Goal: Task Accomplishment & Management: Use online tool/utility

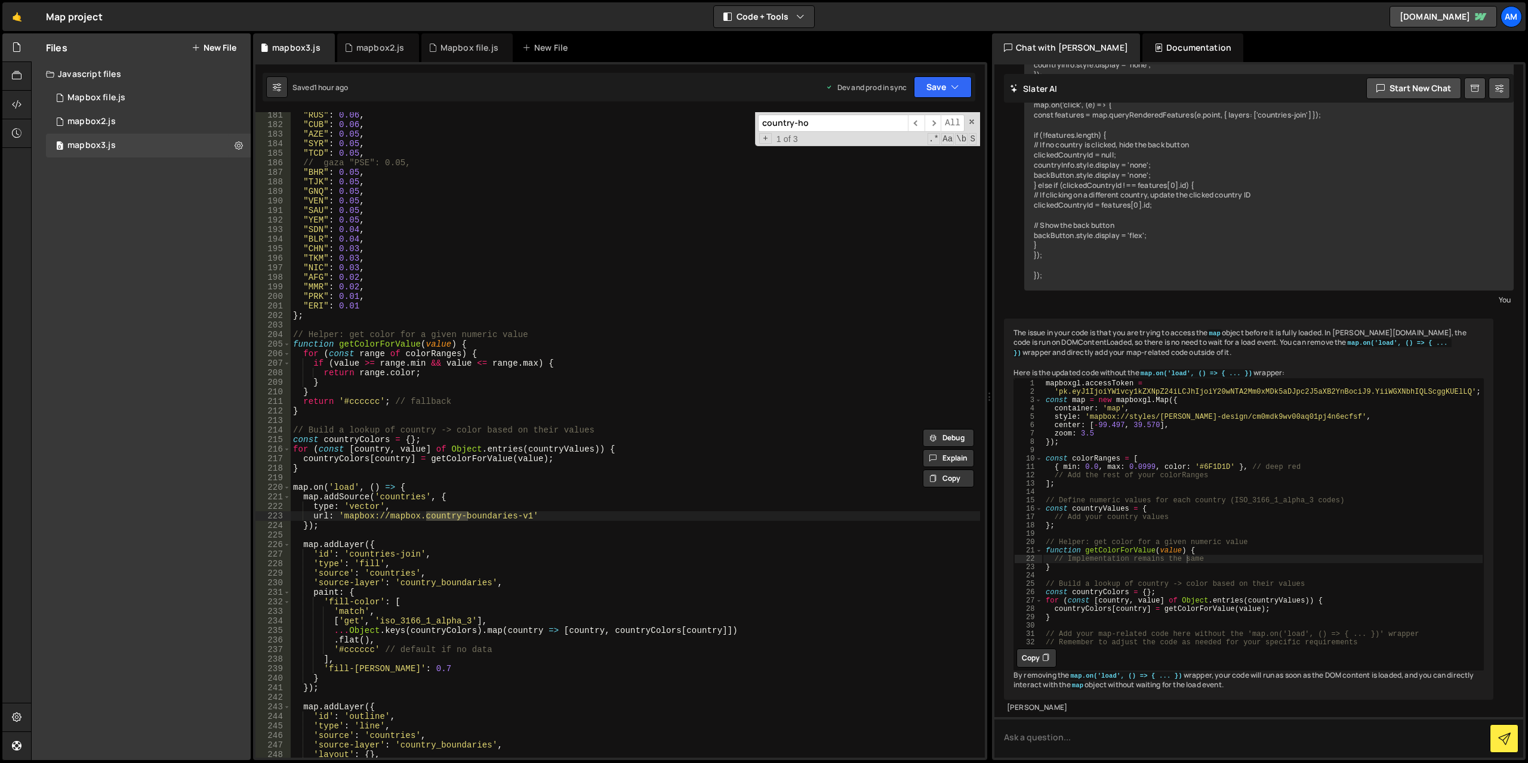
scroll to position [2303, 0]
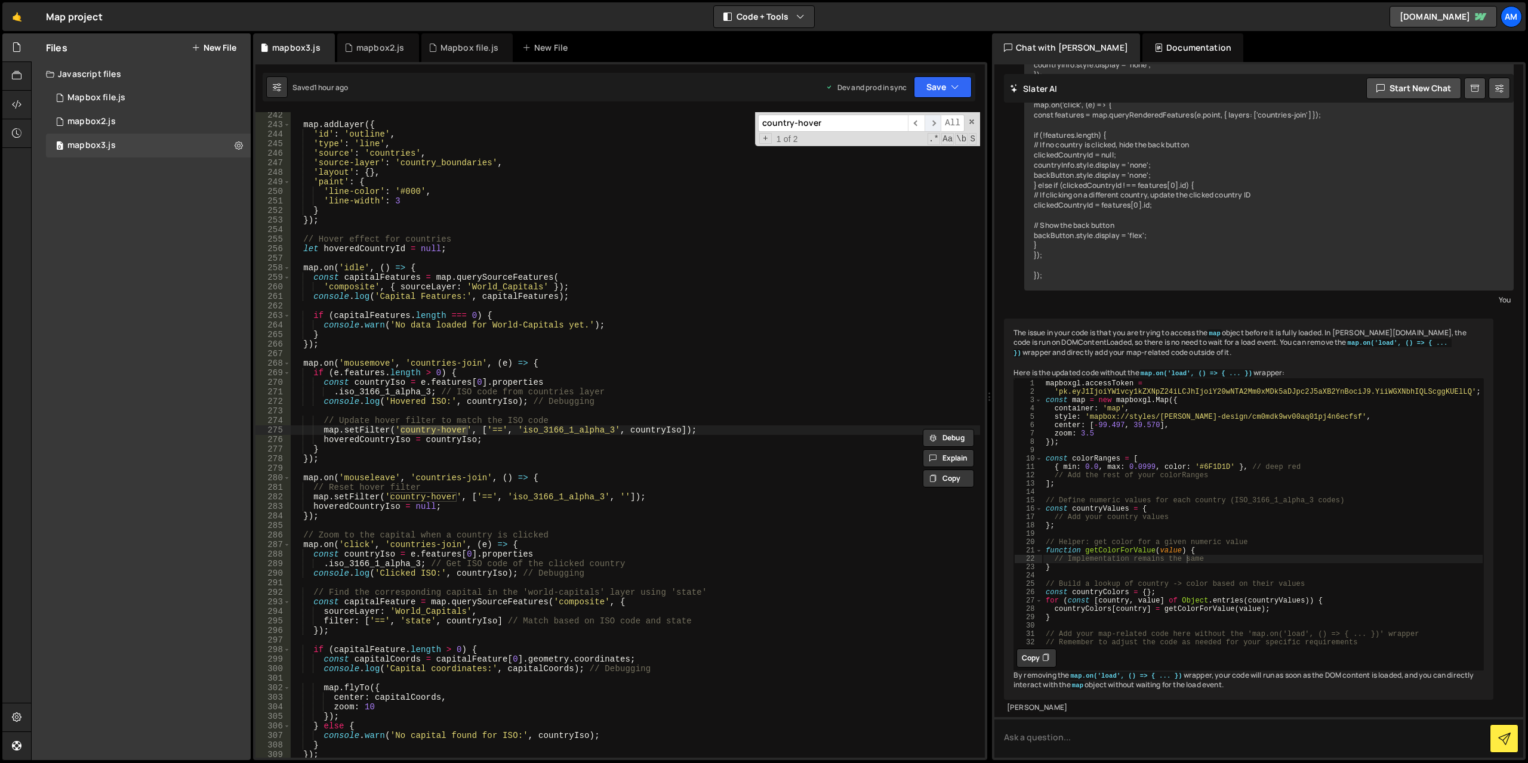
type input "country-hover"
click at [931, 121] on span "​" at bounding box center [932, 123] width 17 height 17
click at [921, 125] on span "​" at bounding box center [916, 123] width 17 height 17
type textarea "});"
click at [505, 461] on div "map . addLayer ({ 'id' : 'outline' , 'type' : 'line' , 'source' : 'countries' ,…" at bounding box center [635, 442] width 689 height 665
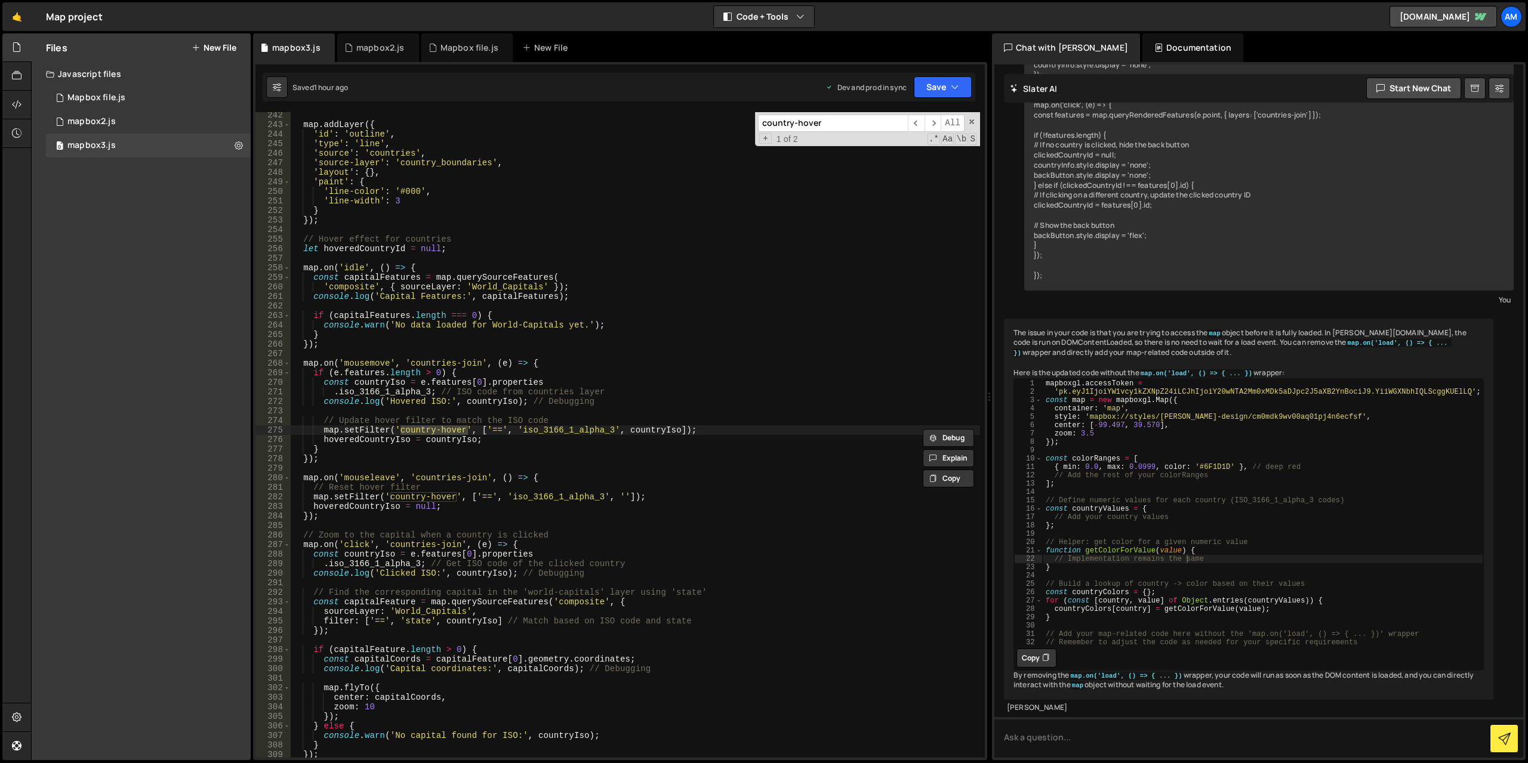
scroll to position [0, 1]
click at [429, 521] on div "map . addLayer ({ 'id' : 'outline' , 'type' : 'line' , 'source' : 'countries' ,…" at bounding box center [635, 442] width 689 height 665
drag, startPoint x: 844, startPoint y: 122, endPoint x: 659, endPoint y: 111, distance: 184.7
click at [680, 125] on div "map . addLayer ({ 'id' : 'outline' , 'type' : 'line' , 'source' : 'countries' ,…" at bounding box center [635, 435] width 689 height 646
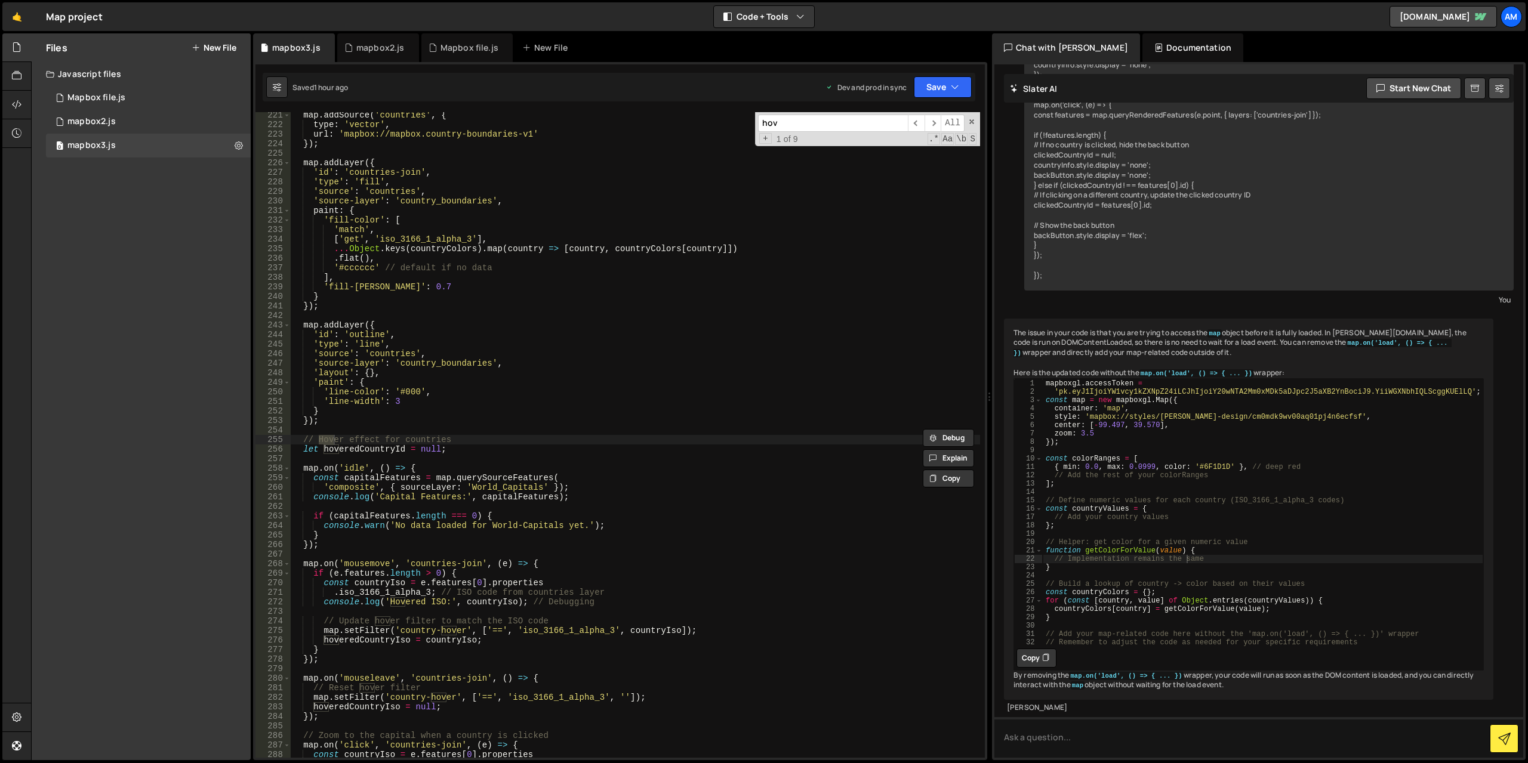
scroll to position [2102, 0]
type input "hoveredcountryID"
drag, startPoint x: 500, startPoint y: 446, endPoint x: 298, endPoint y: 448, distance: 202.3
click at [292, 448] on div "map . addSource ( 'countries' , { type : 'vector' , url : 'mapbox://mapbox.coun…" at bounding box center [635, 442] width 689 height 665
click at [298, 448] on div "map . addSource ( 'countries' , { type : 'vector' , url : 'mapbox://mapbox.coun…" at bounding box center [635, 435] width 689 height 646
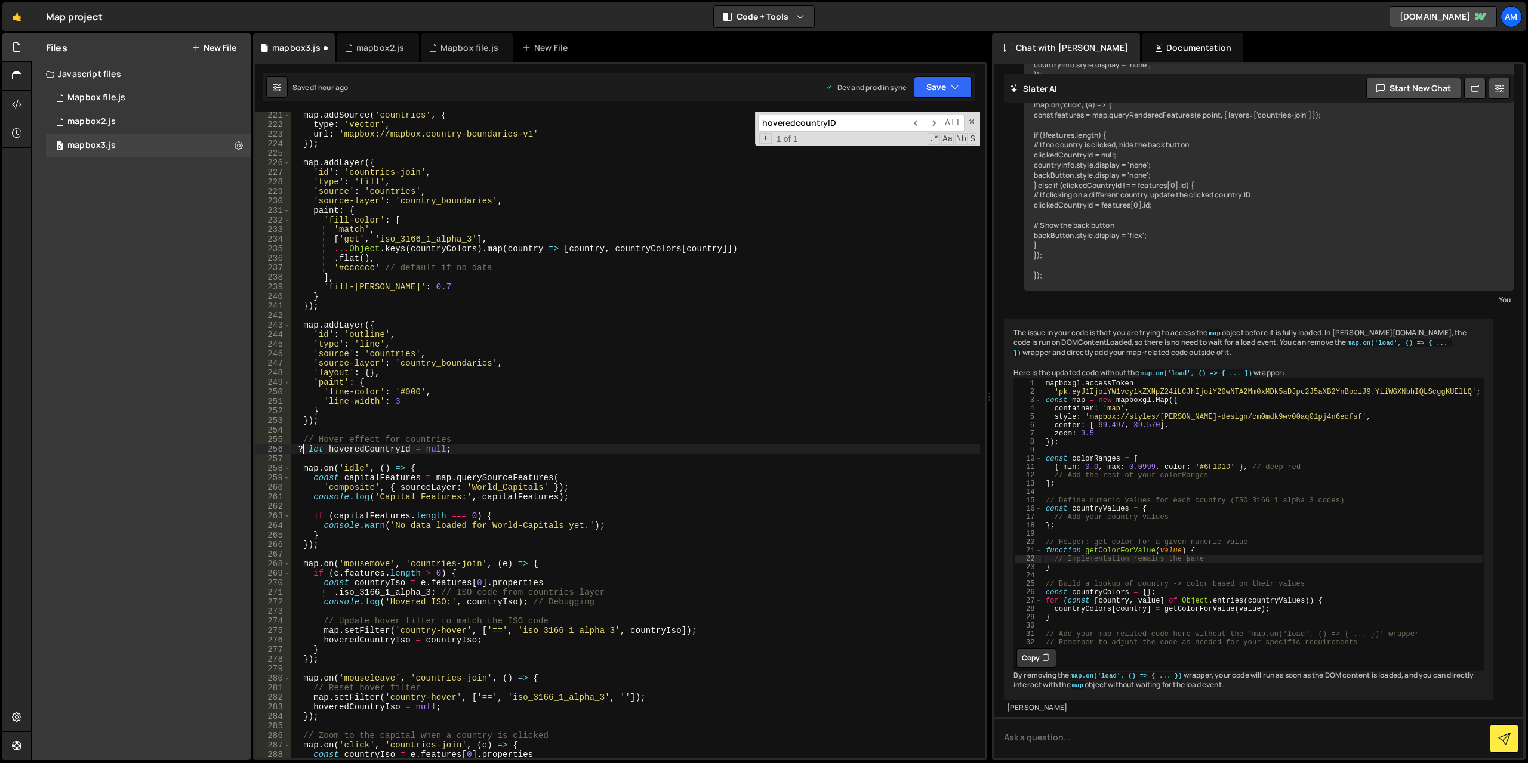
scroll to position [0, 1]
click at [945, 80] on button "Save" at bounding box center [943, 86] width 58 height 21
click at [906, 159] on div "Save to Production S" at bounding box center [902, 155] width 124 height 12
drag, startPoint x: 503, startPoint y: 451, endPoint x: 263, endPoint y: 439, distance: 240.8
click at [263, 439] on div "// let hoveredCountryId = null; 221 222 223 224 225 226 227 228 229 230 231 232…" at bounding box center [619, 435] width 729 height 646
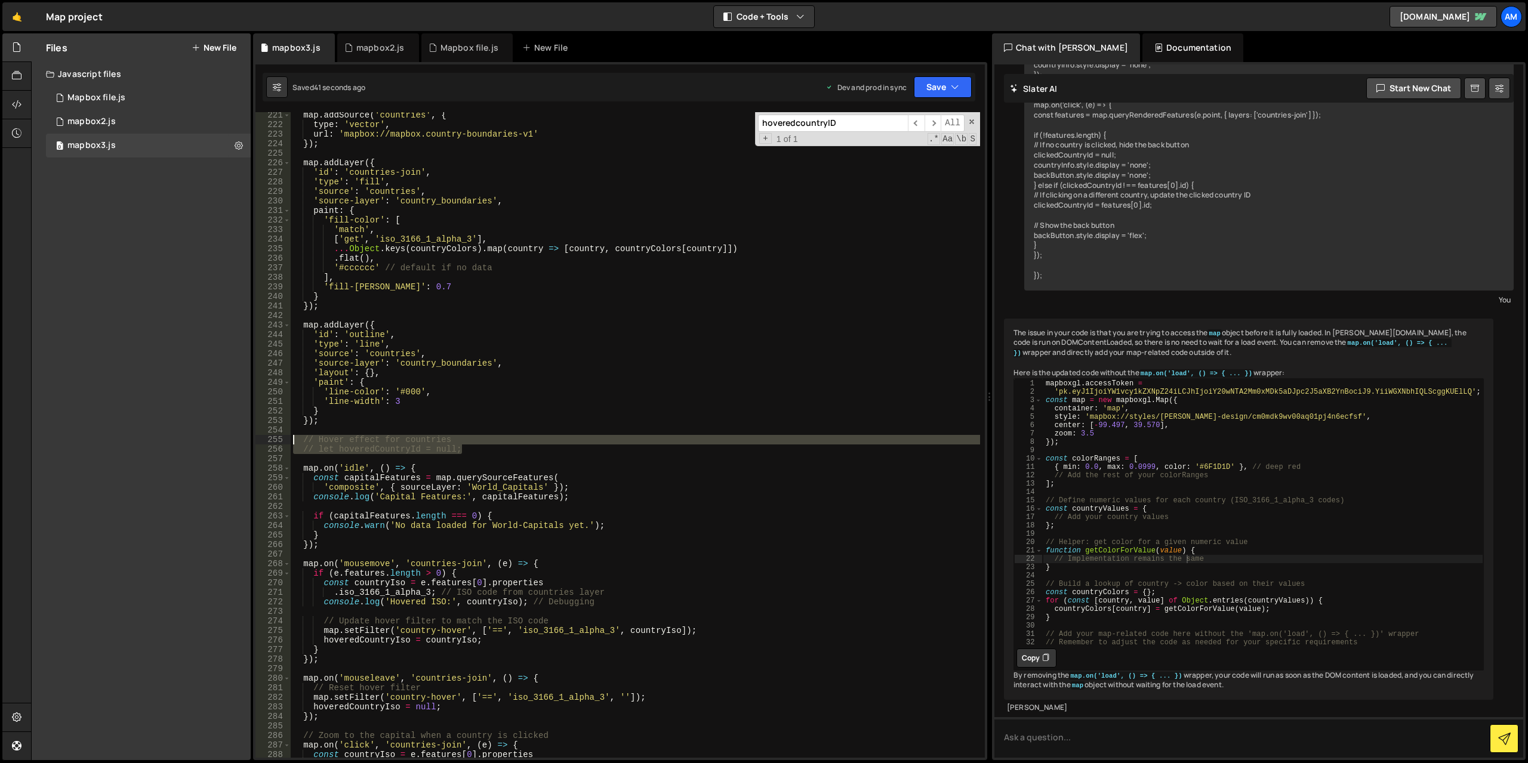
type textarea "// Hover effect for countries // let hoveredCountryId = null;"
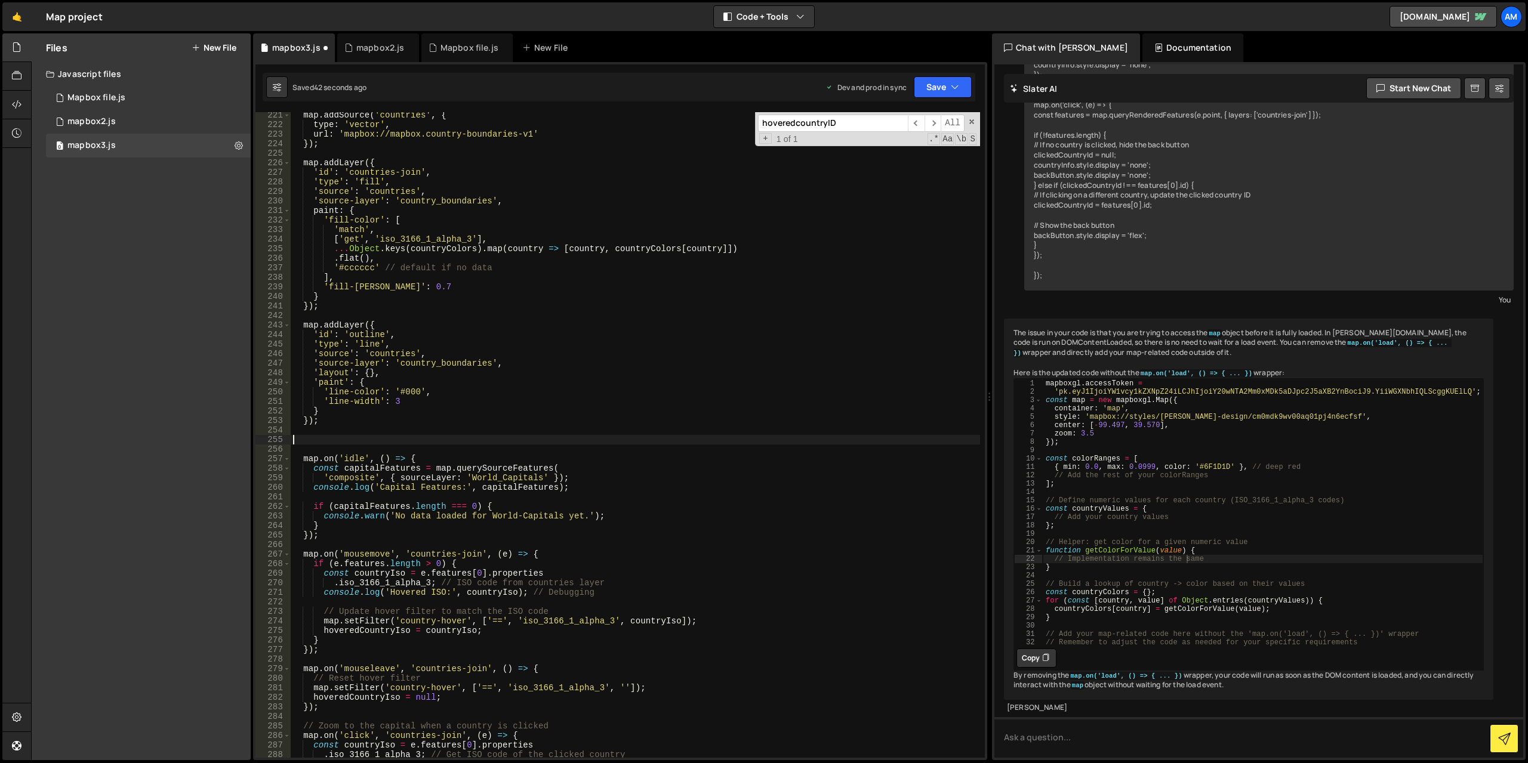
scroll to position [0, 0]
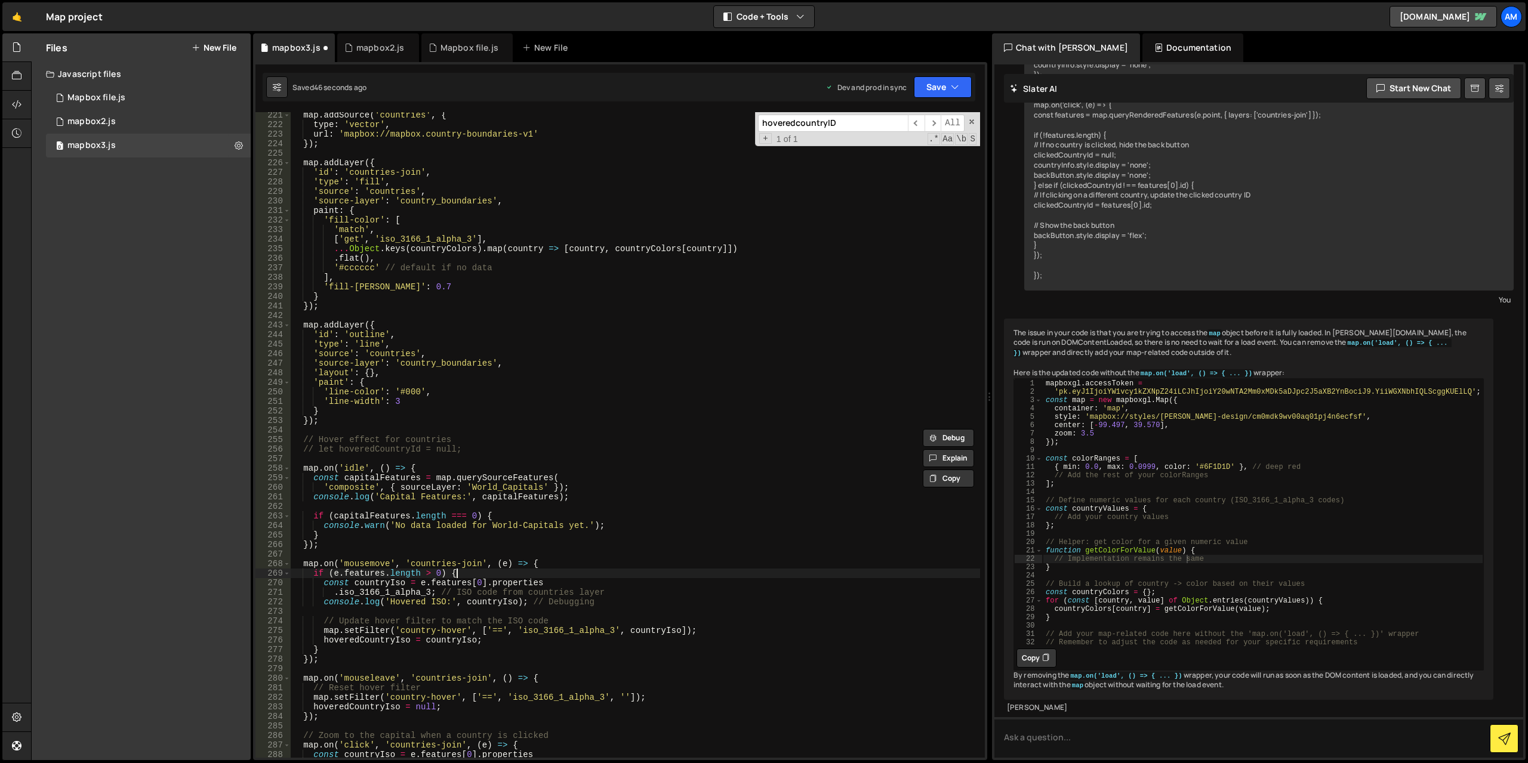
click at [544, 573] on div "map . addSource ( 'countries' , { type : 'vector' , url : 'mapbox://mapbox.coun…" at bounding box center [635, 442] width 689 height 665
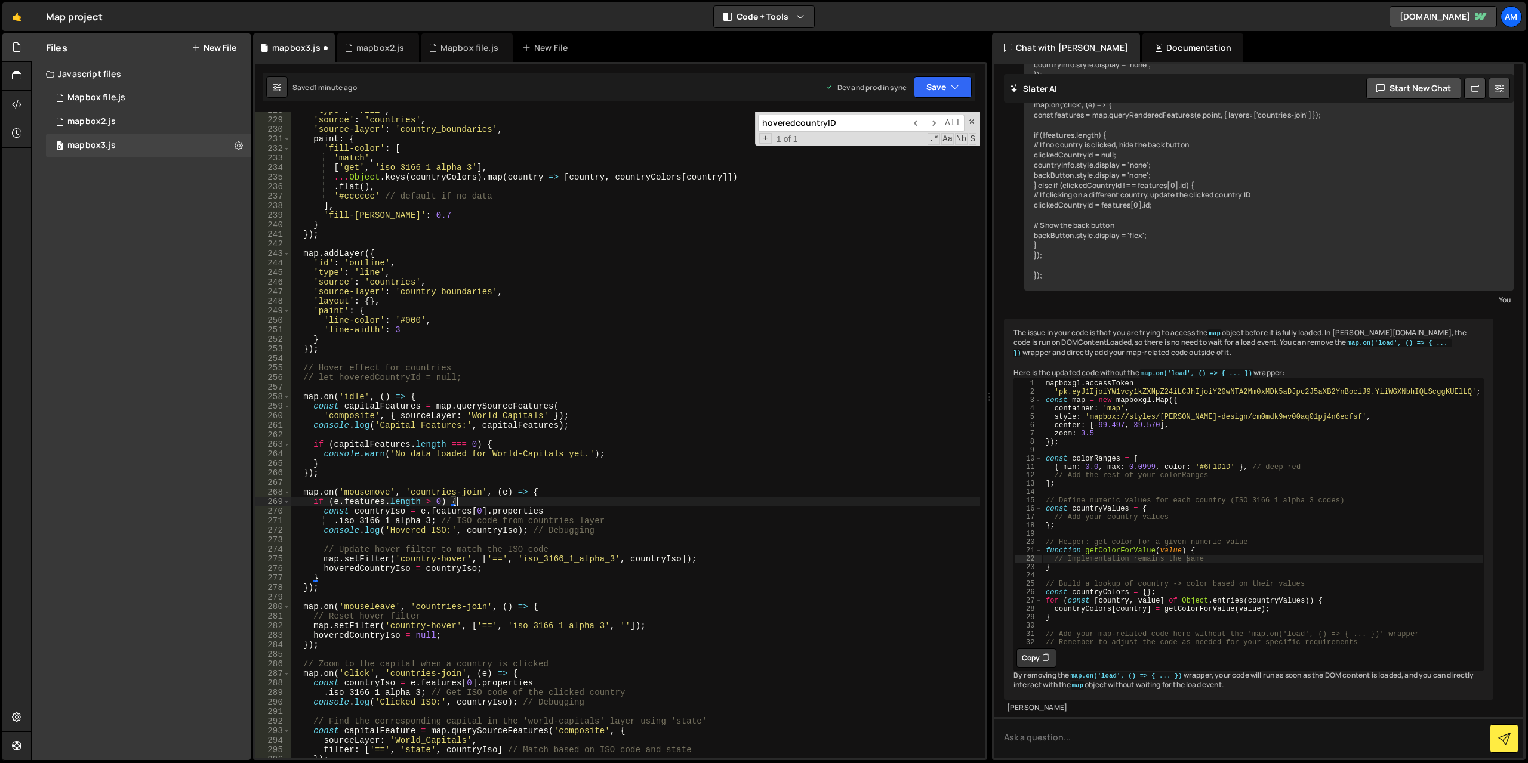
scroll to position [2210, 0]
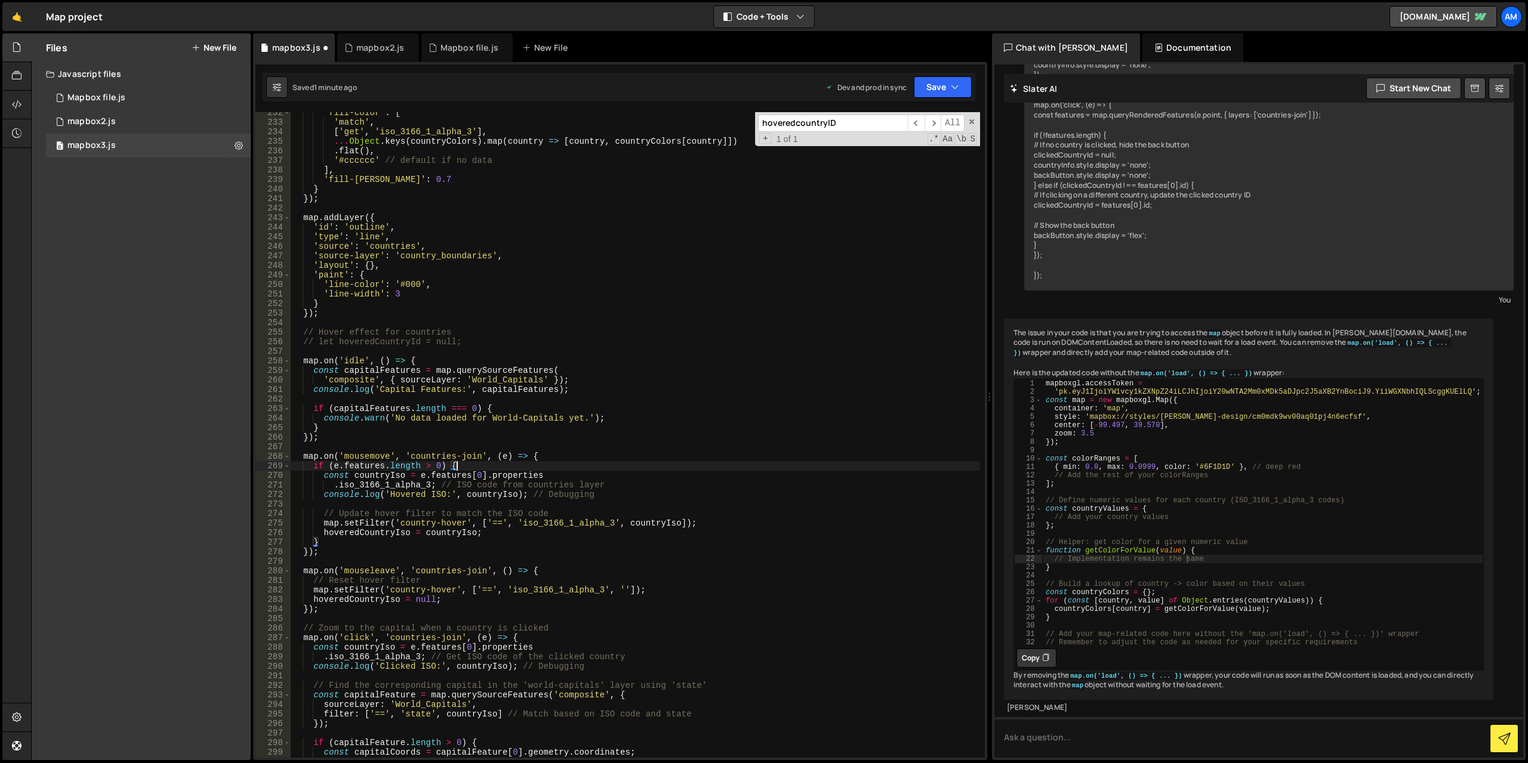
click at [511, 533] on div "'fill-color' : [ 'match' , [ 'get' , 'iso_3166_1_alpha_3' ] , ... Object . keys…" at bounding box center [635, 440] width 689 height 665
type textarea "hoveredCountryIso = countryIso;"
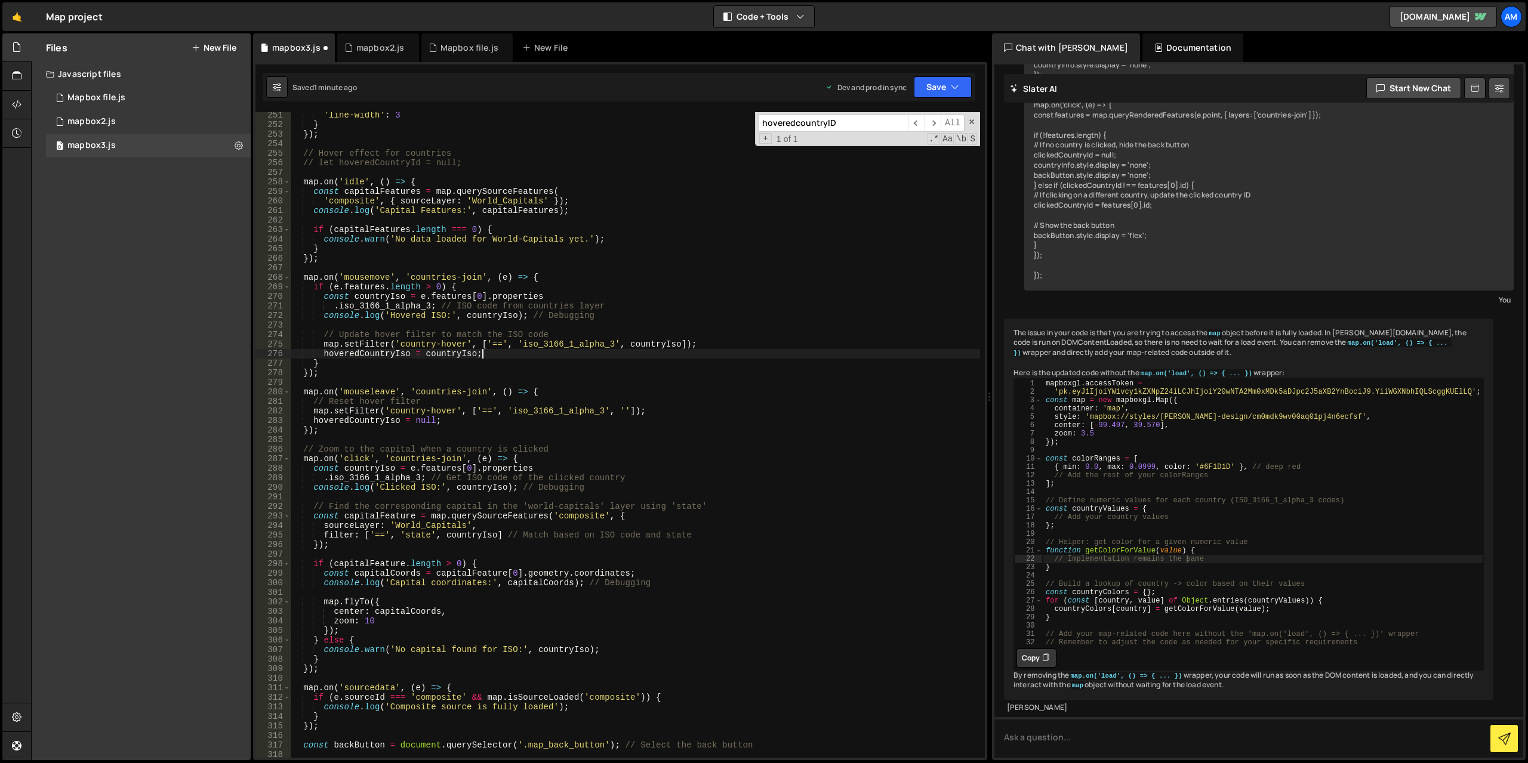
scroll to position [2460, 0]
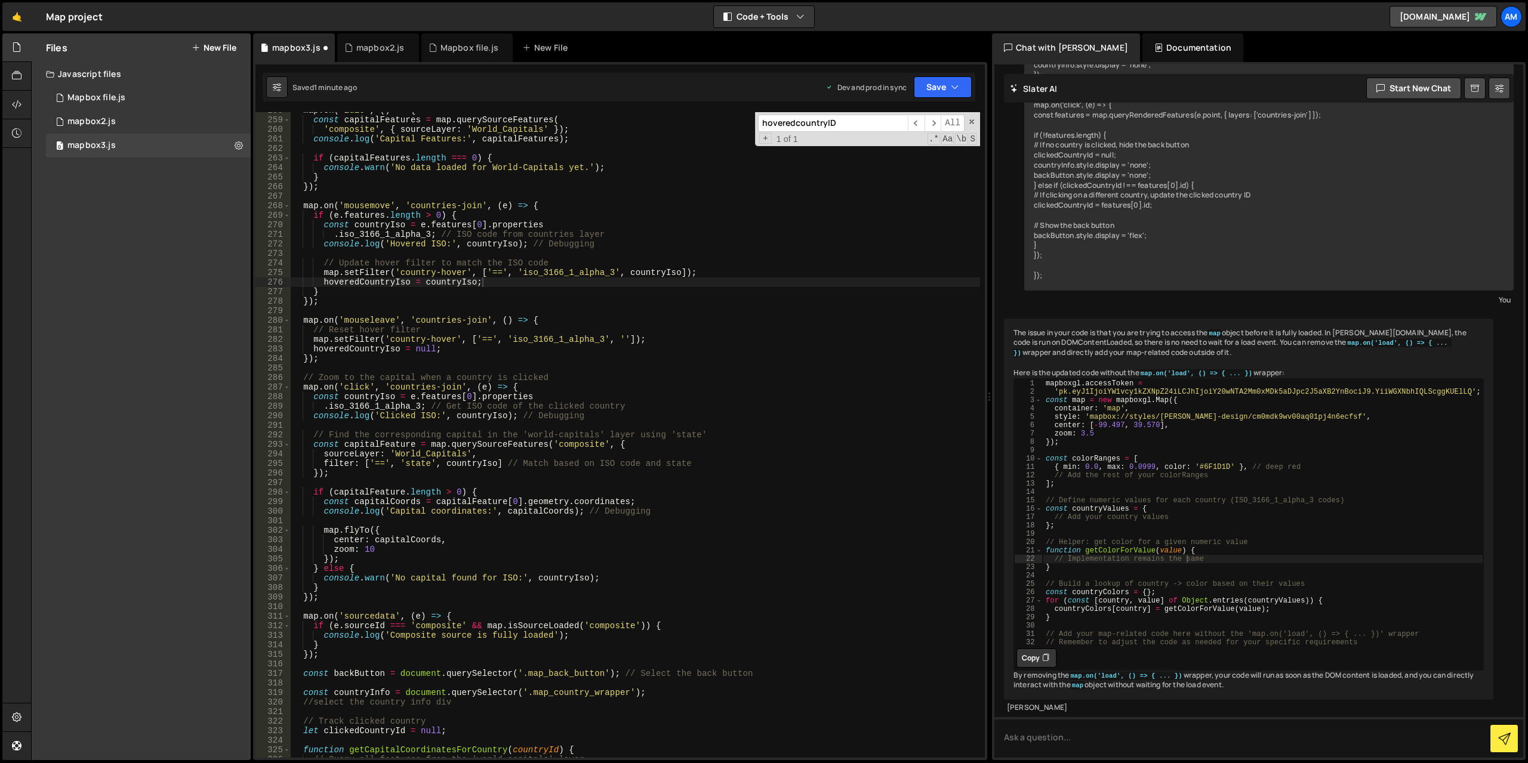
drag, startPoint x: 834, startPoint y: 128, endPoint x: 709, endPoint y: 130, distance: 125.3
click at [700, 124] on div "map . on ( 'idle' , ( ) => { const capitalFeatures = map . querySourceFeatures …" at bounding box center [635, 435] width 689 height 646
type input "country-hover"
click at [441, 352] on div "map . on ( 'idle' , ( ) => { const capitalFeatures = map . querySourceFeatures …" at bounding box center [635, 438] width 689 height 665
click at [460, 350] on div "map . on ( 'idle' , ( ) => { const capitalFeatures = map . querySourceFeatures …" at bounding box center [635, 438] width 689 height 665
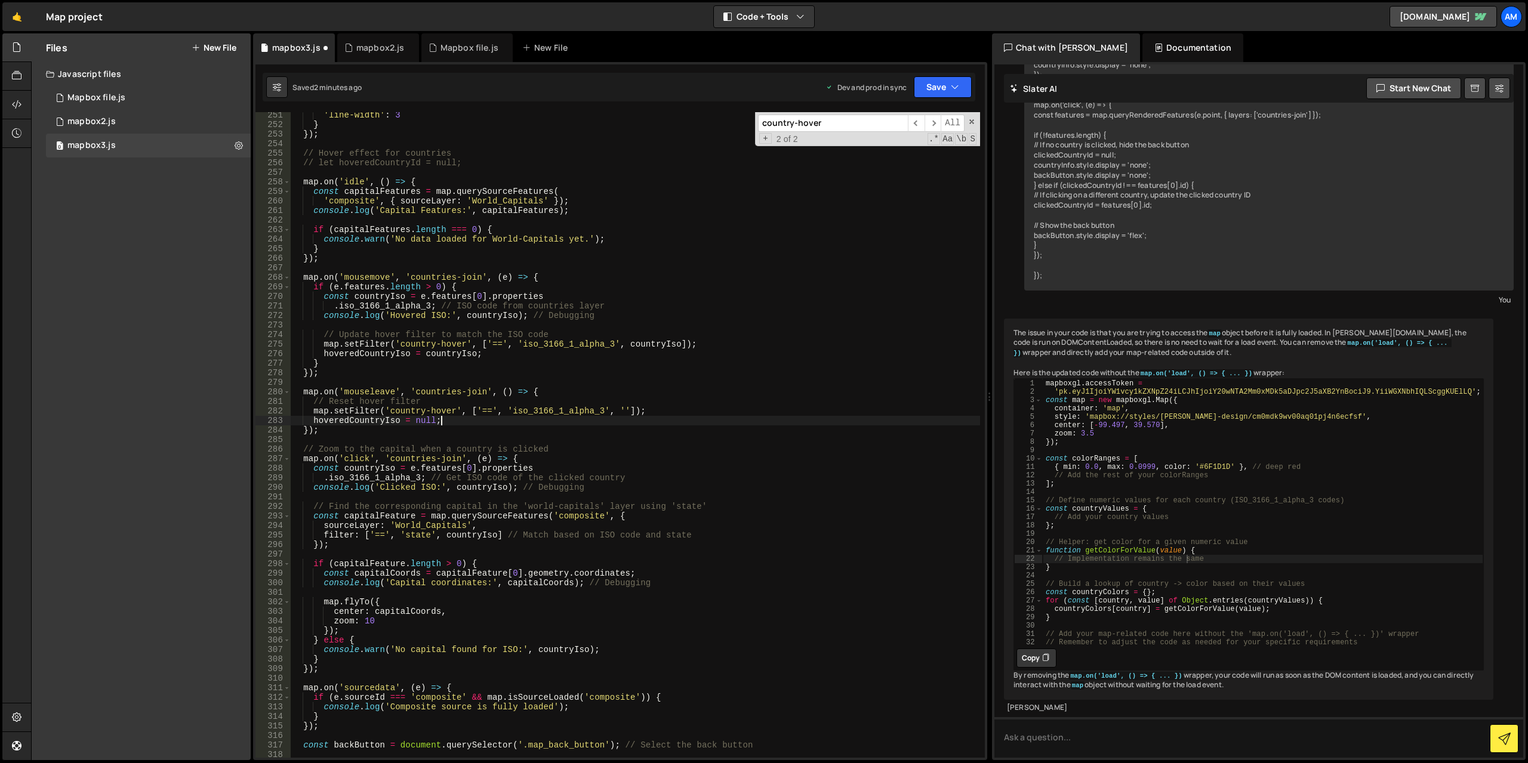
scroll to position [2353, 0]
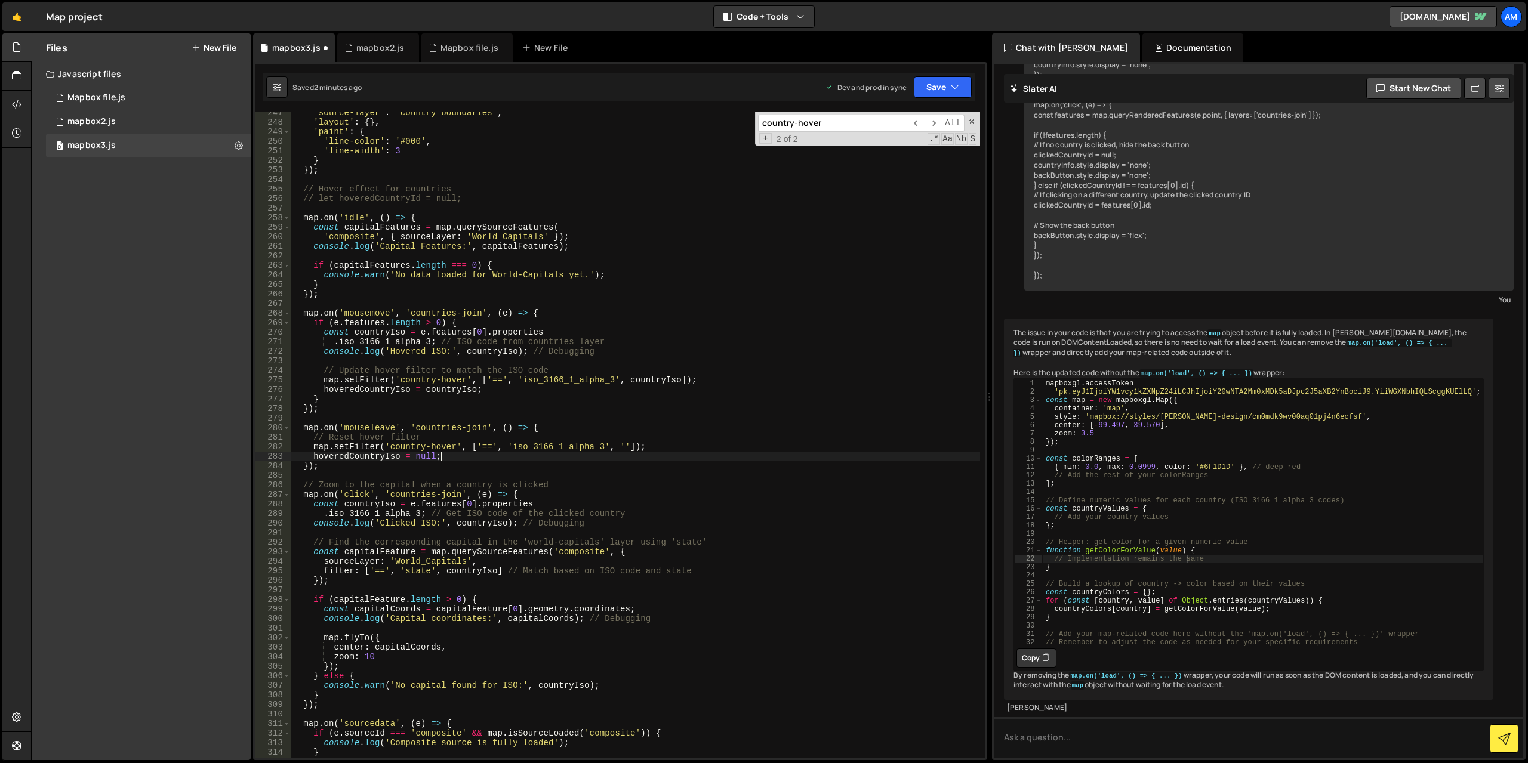
click at [393, 465] on div "'source-layer' : 'country_boundaries' , 'layout' : { } , 'paint' : { 'line-colo…" at bounding box center [635, 440] width 689 height 665
type textarea "});"
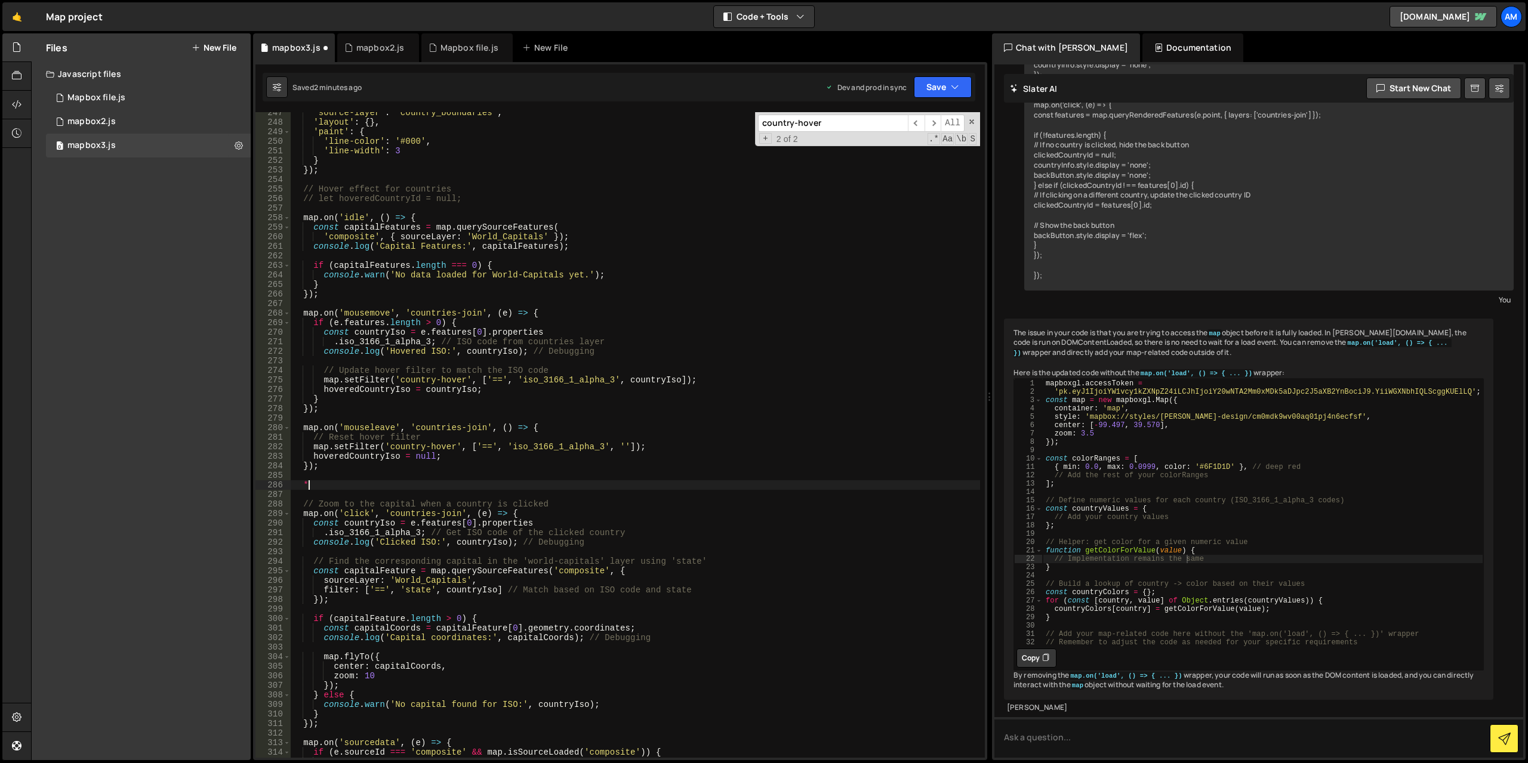
scroll to position [0, 1]
type textarea "*/"
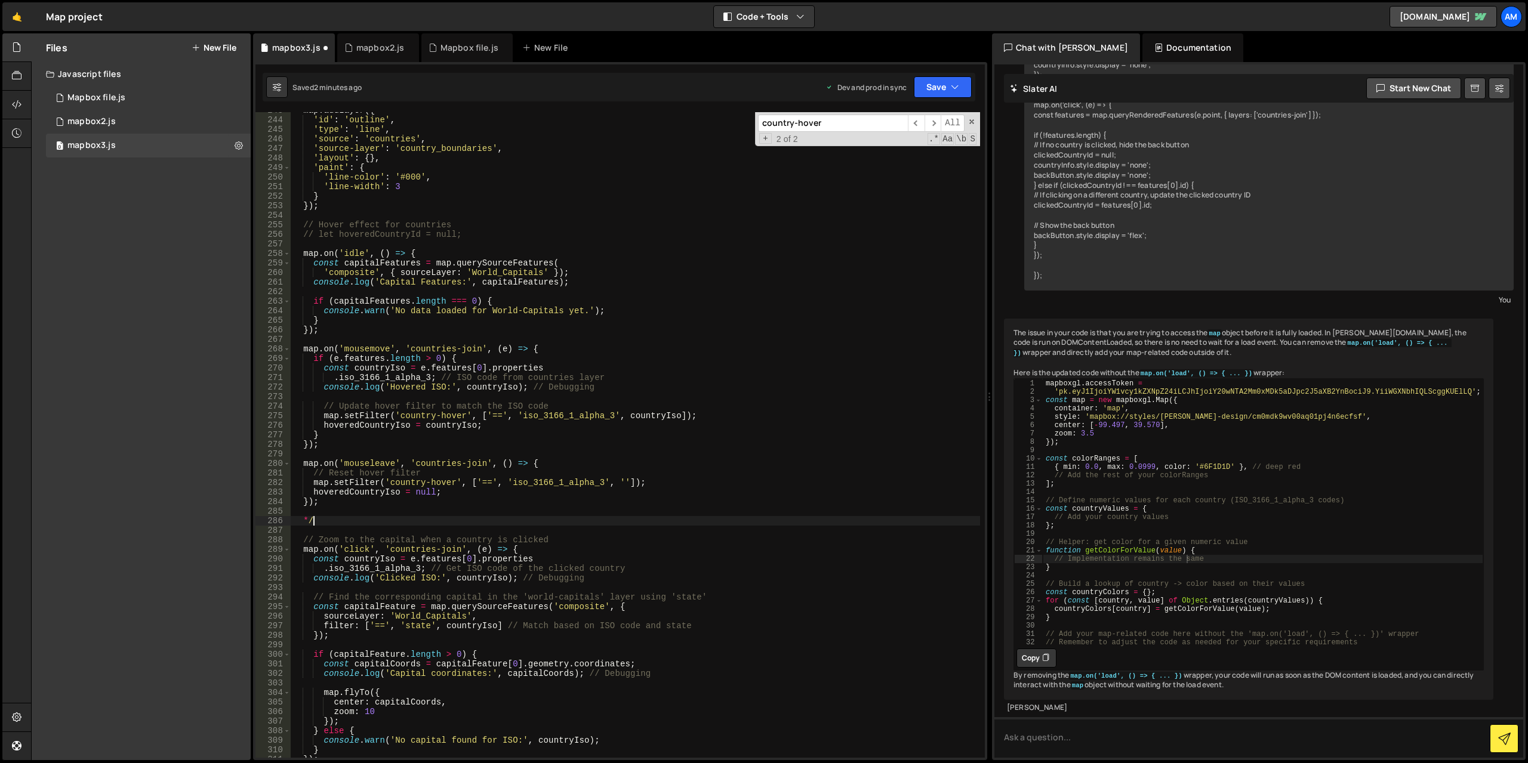
drag, startPoint x: 292, startPoint y: 242, endPoint x: 300, endPoint y: 243, distance: 8.0
click at [292, 241] on div "map . addLayer ({ 'id' : 'outline' , 'type' : 'line' , 'source' : 'countries' ,…" at bounding box center [635, 438] width 689 height 665
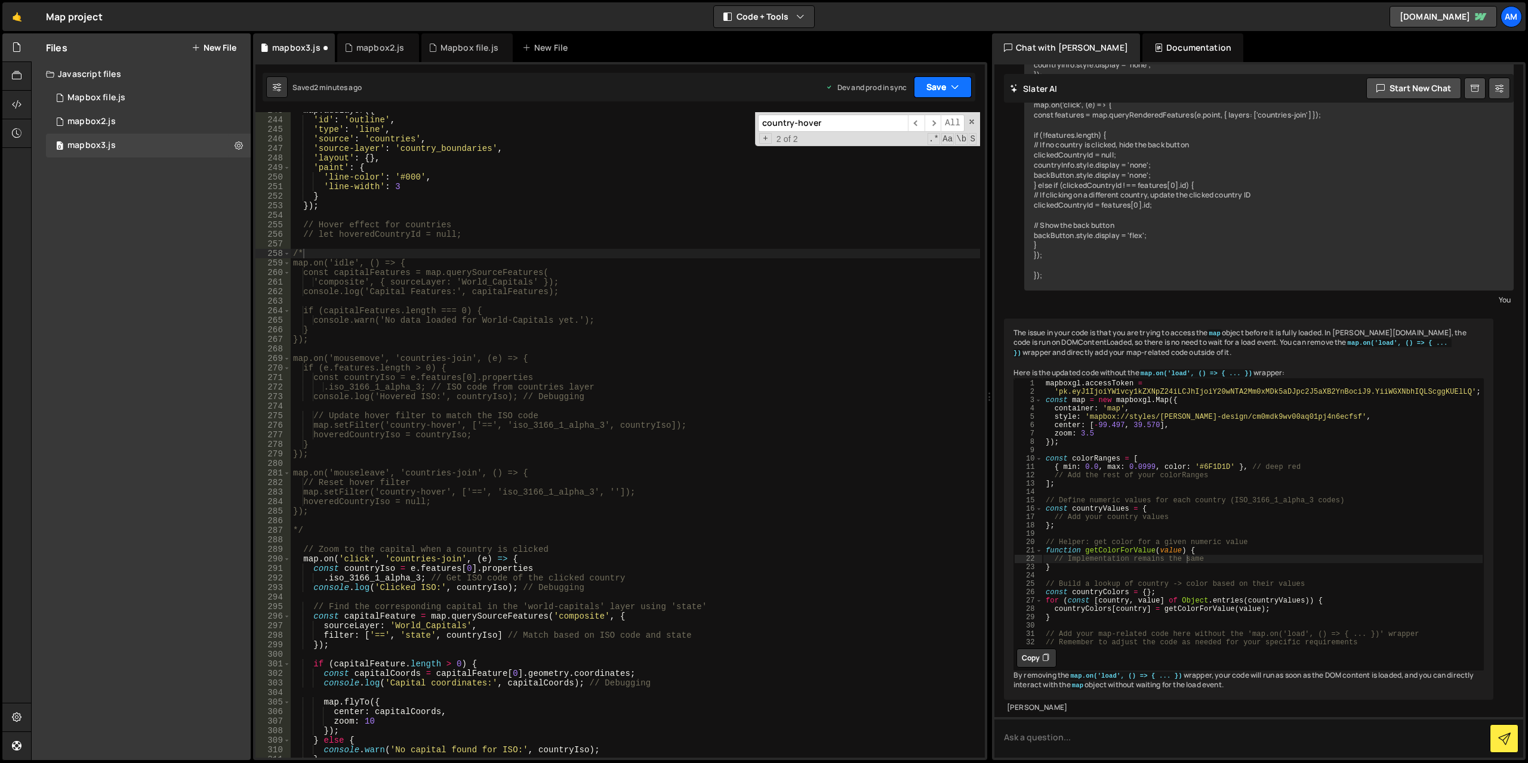
click at [954, 81] on icon "button" at bounding box center [955, 87] width 8 height 12
click at [888, 162] on div "Saved 2 minutes ago" at bounding box center [902, 168] width 124 height 14
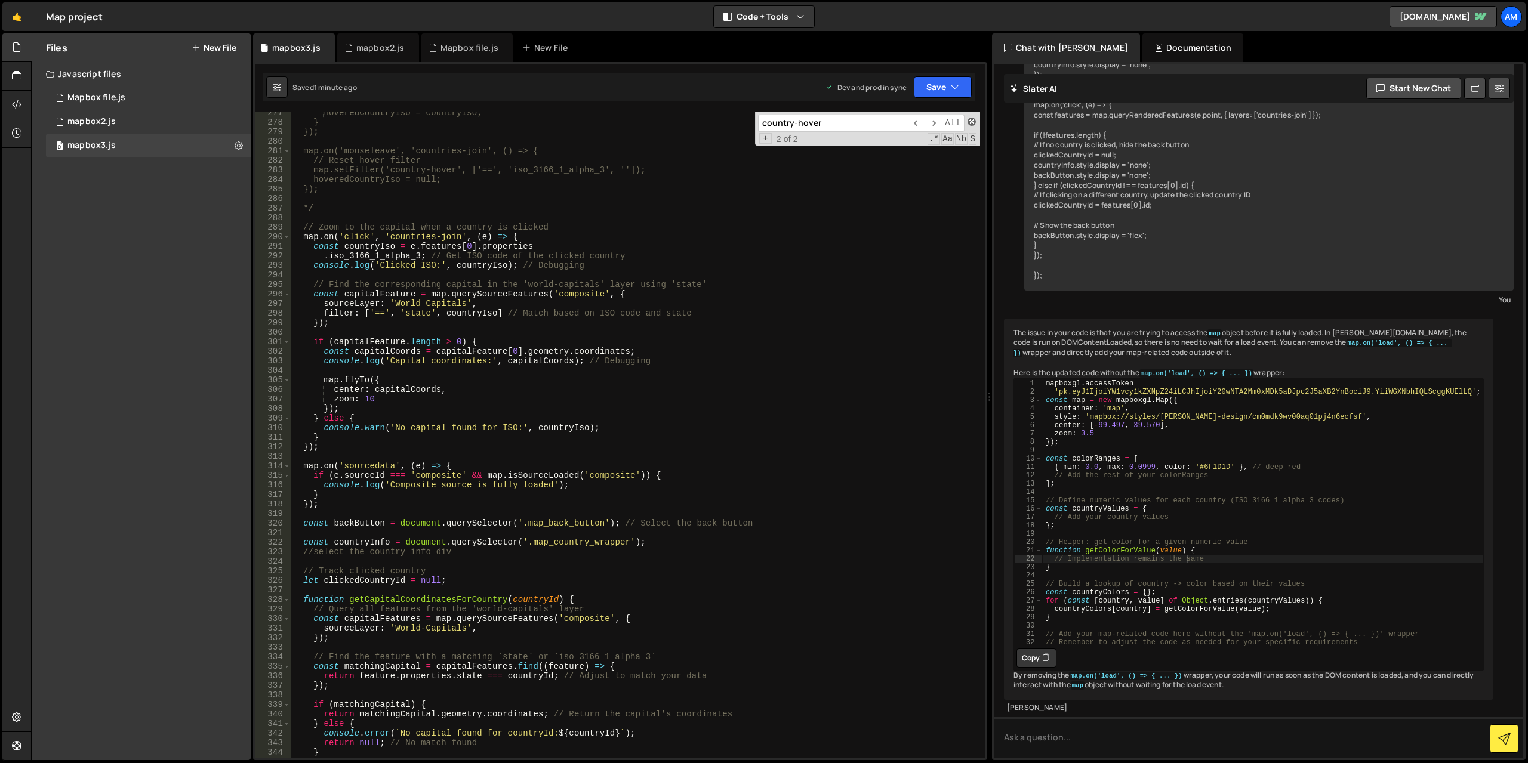
click at [970, 125] on span at bounding box center [971, 122] width 8 height 8
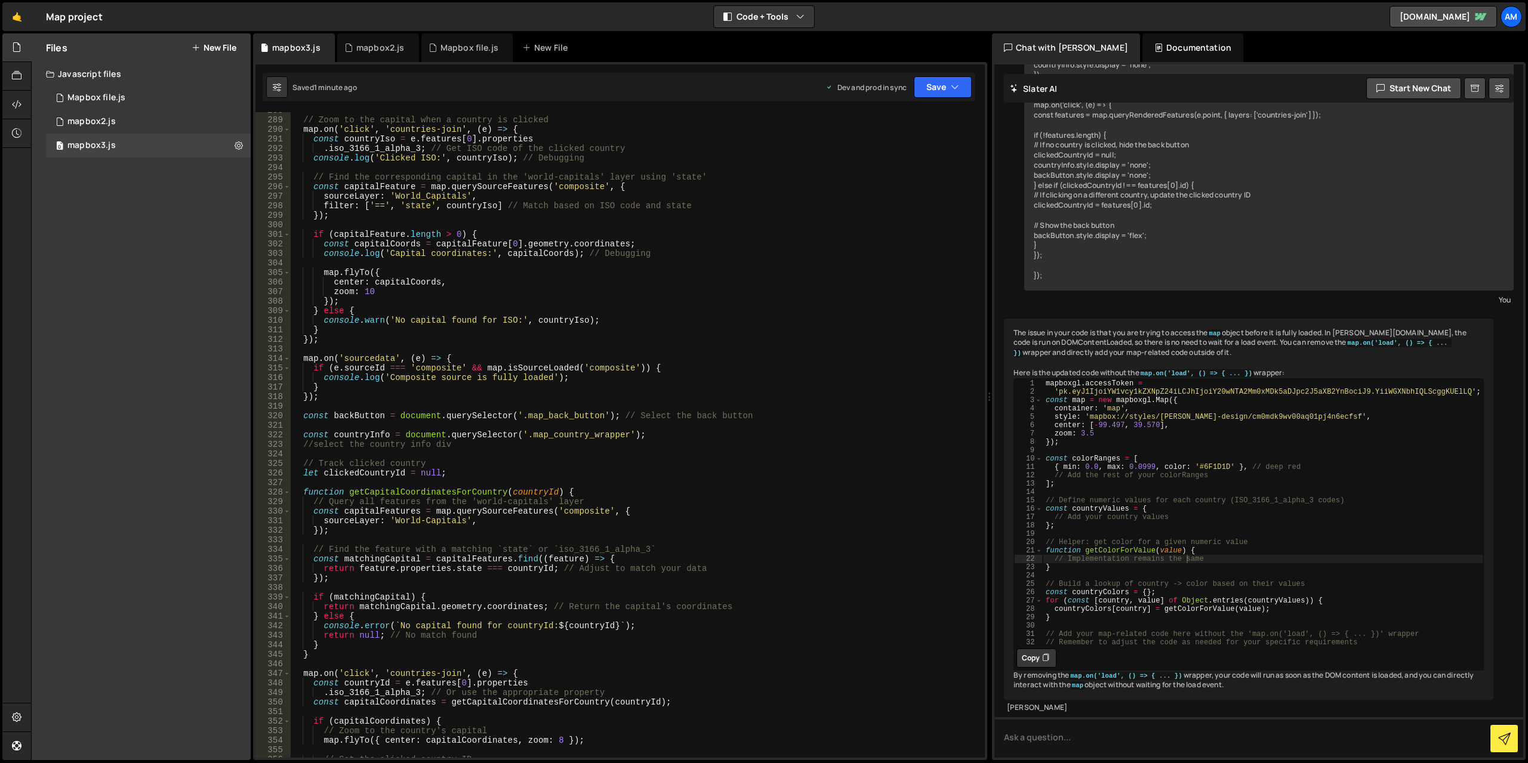
scroll to position [2783, 0]
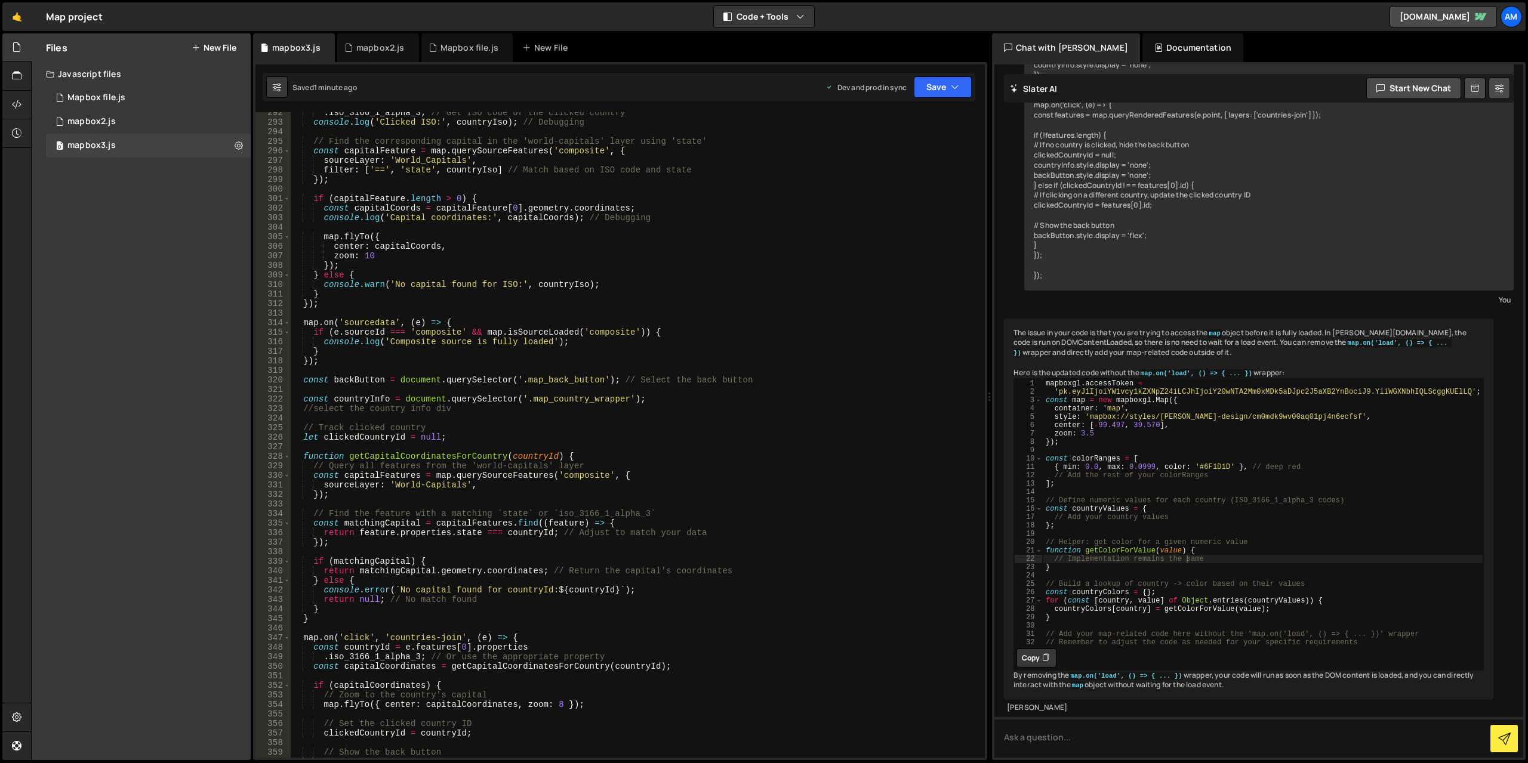
click at [452, 611] on div ". iso_3166_1_alpha_3 ; // Get ISO code of the clicked country console . log ( '…" at bounding box center [635, 440] width 689 height 665
click at [458, 499] on div ". iso_3166_1_alpha_3 ; // Get ISO code of the clicked country console . log ( '…" at bounding box center [635, 440] width 689 height 665
type textarea "});"
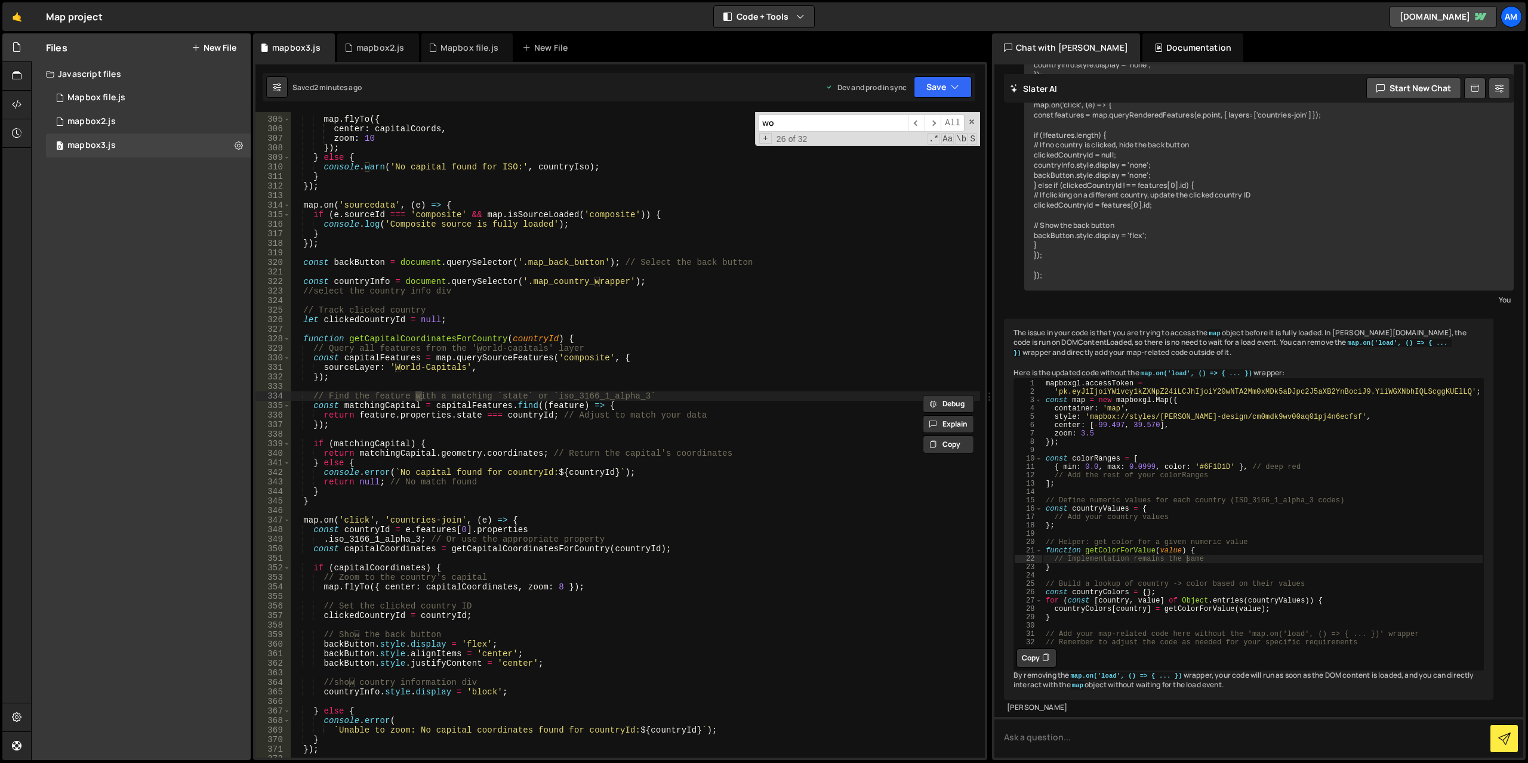
scroll to position [2160, 0]
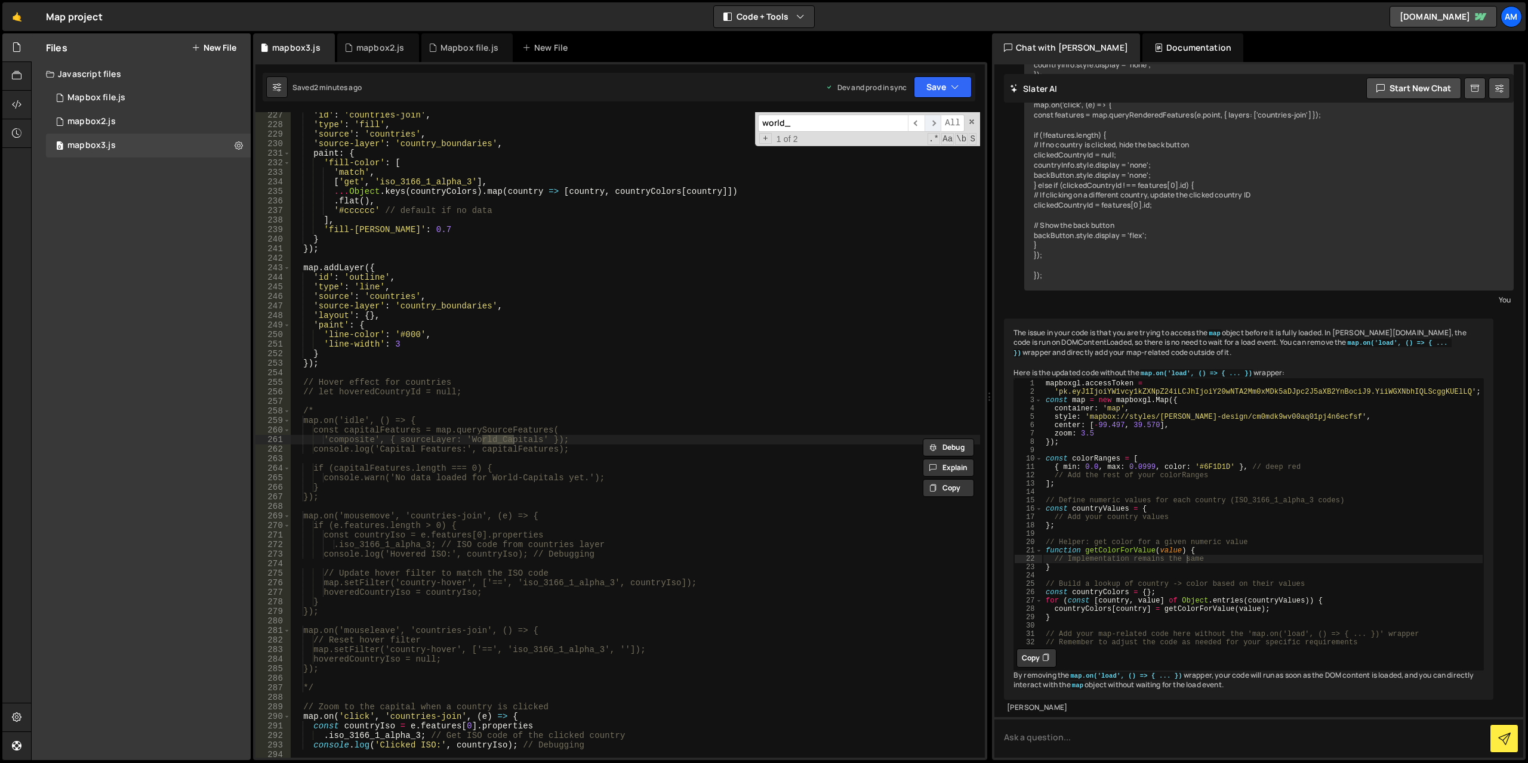
type input "world_"
click at [930, 120] on span "​" at bounding box center [932, 123] width 17 height 17
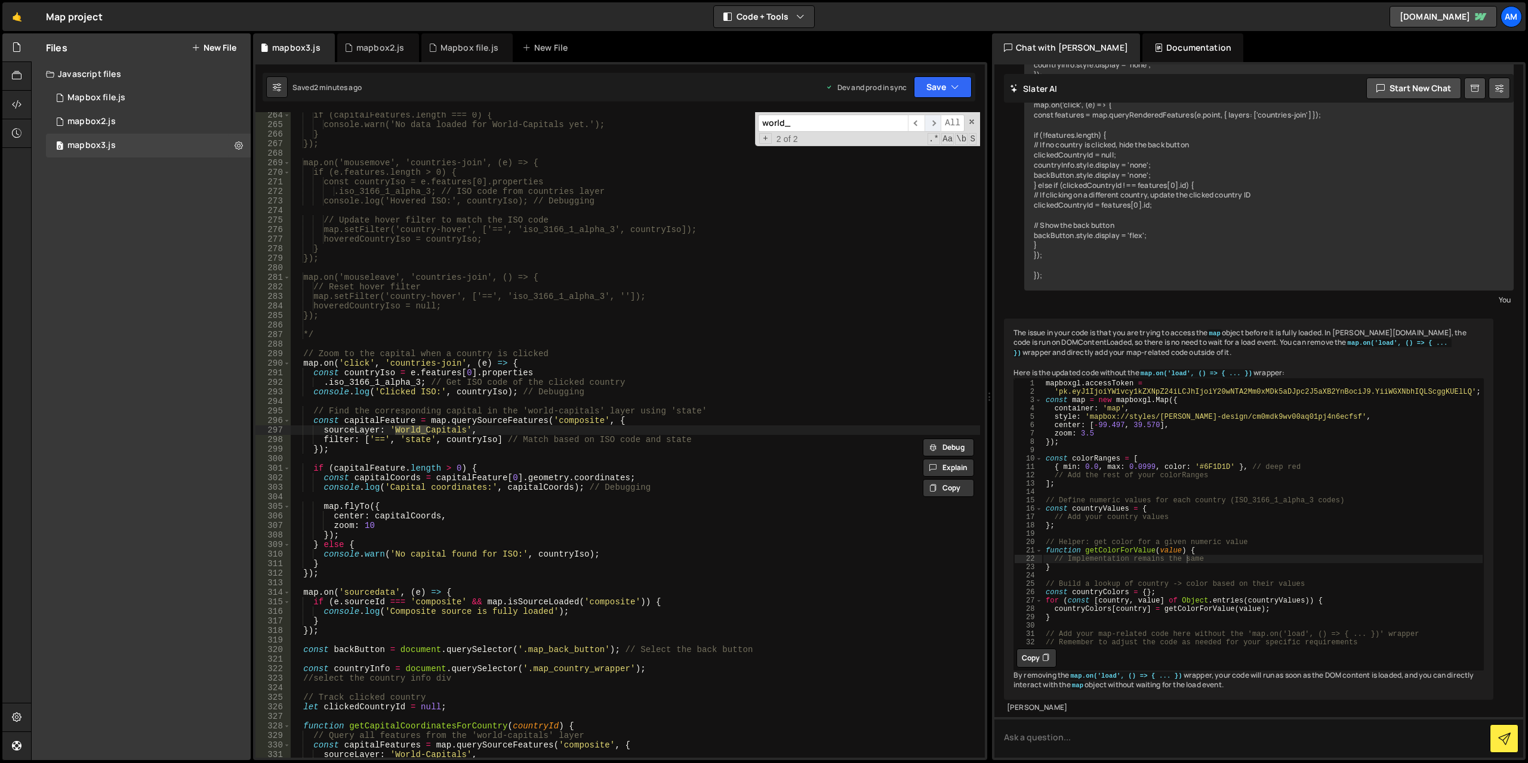
scroll to position [2513, 0]
click at [406, 438] on div "if (capitalFeatures.length === 0) { console.warn('No data loaded for World-Capi…" at bounding box center [635, 442] width 689 height 665
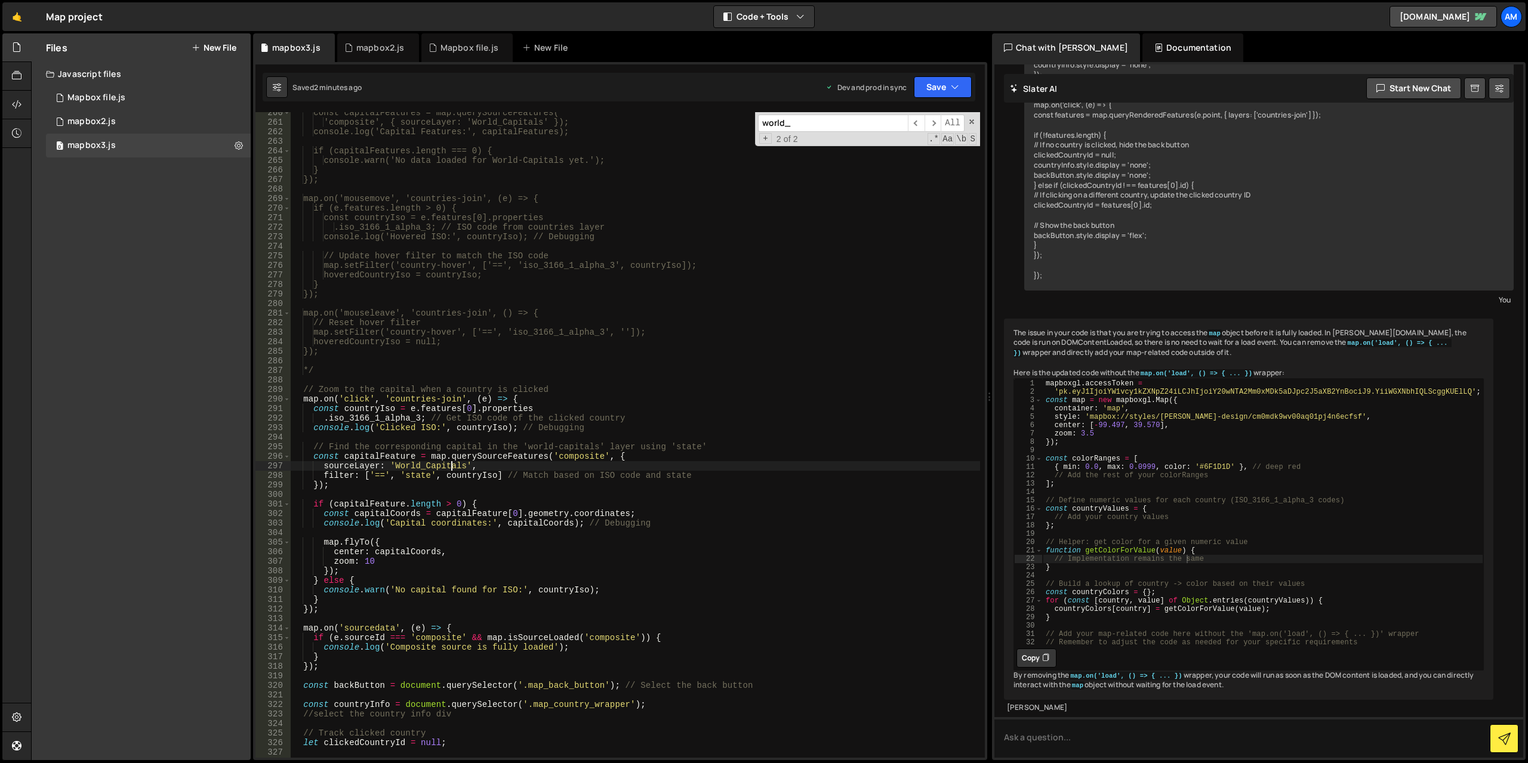
click at [454, 462] on div "const capitalFeatures = map.querySourceFeatures( 'composite', { sourceLayer: 'W…" at bounding box center [635, 440] width 689 height 665
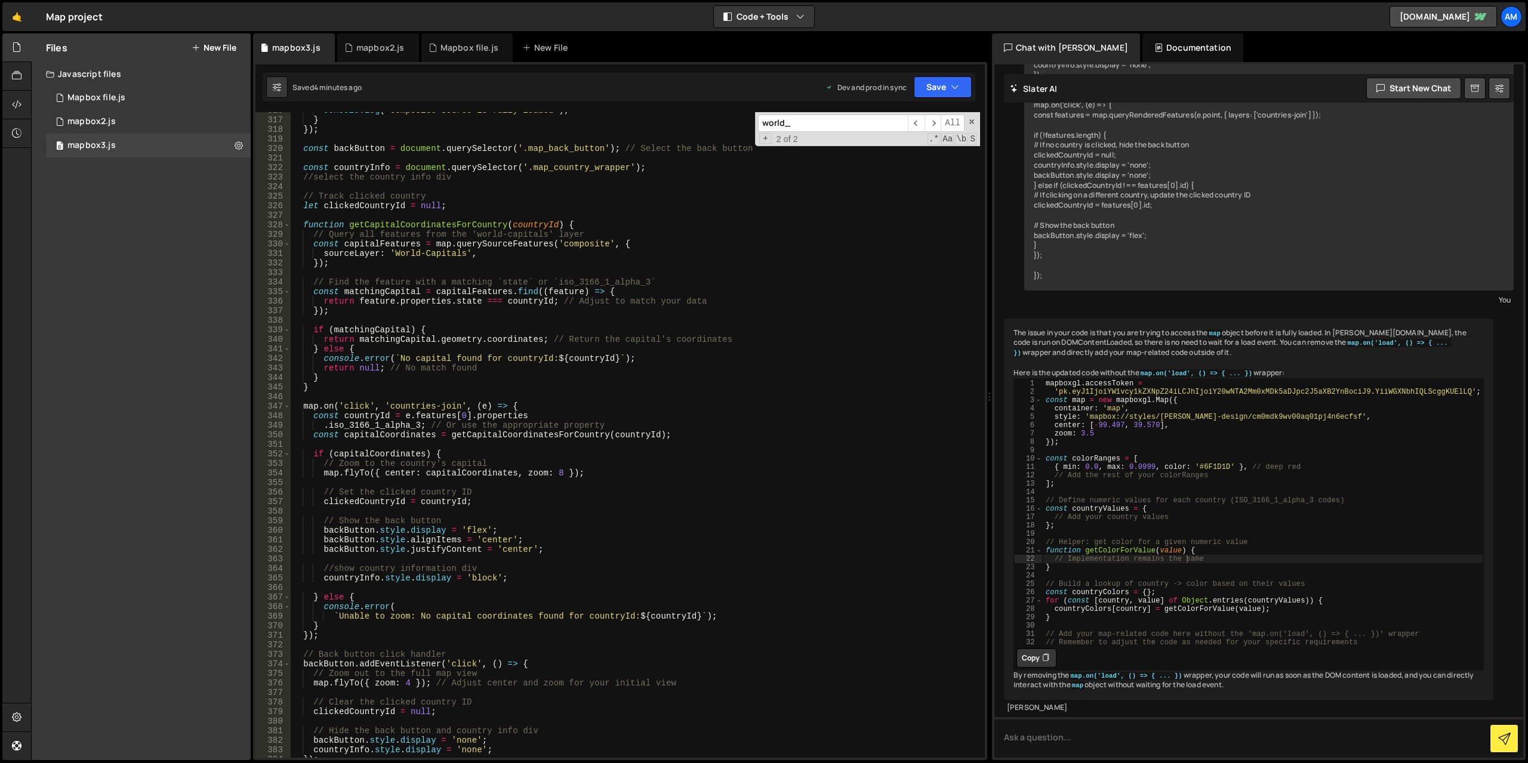
scroll to position [2978, 0]
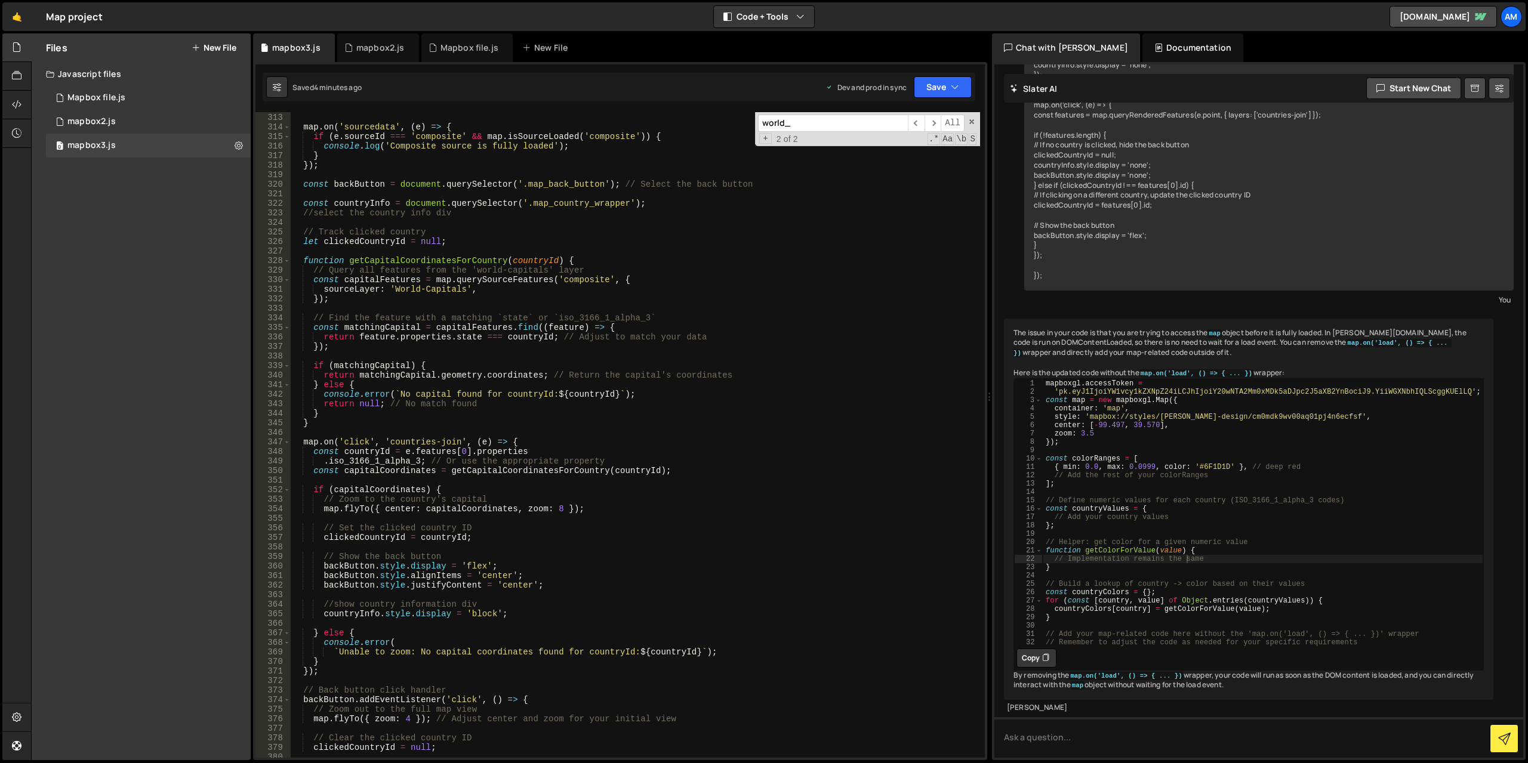
click at [402, 421] on div "}) ; map . on ( 'sourcedata' , ( e ) => { if ( e . sourceId === 'composite' && …" at bounding box center [635, 435] width 689 height 665
click at [410, 257] on div "}) ; map . on ( 'sourcedata' , ( e ) => { if ( e . sourceId === 'composite' && …" at bounding box center [635, 435] width 689 height 665
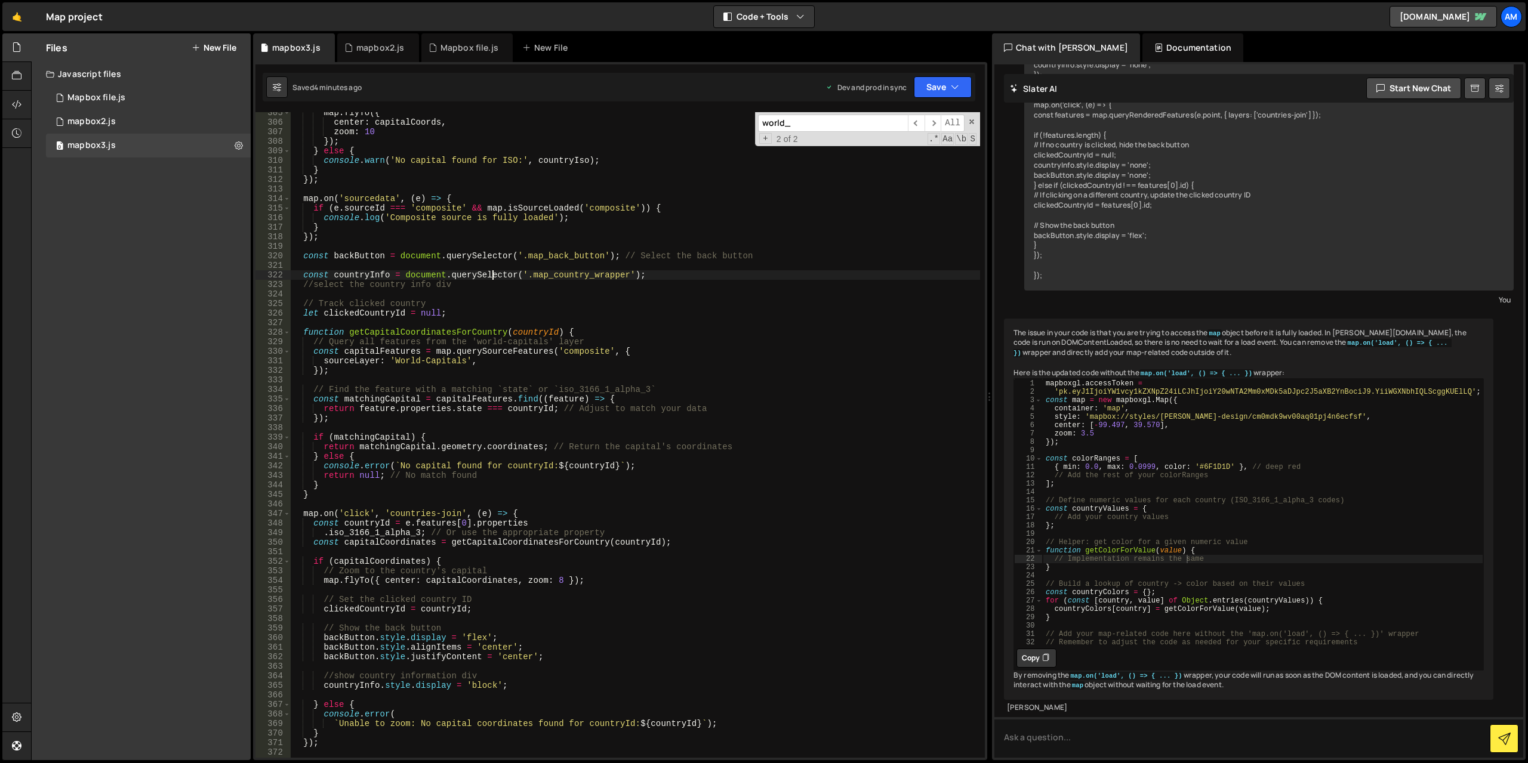
click at [491, 274] on div "map . flyTo ({ center : capitalCoords , zoom : 10 }) ; } else { console . warn …" at bounding box center [635, 440] width 689 height 665
click at [525, 286] on div "map . flyTo ({ center : capitalCoords , zoom : 10 }) ; } else { console . warn …" at bounding box center [635, 440] width 689 height 665
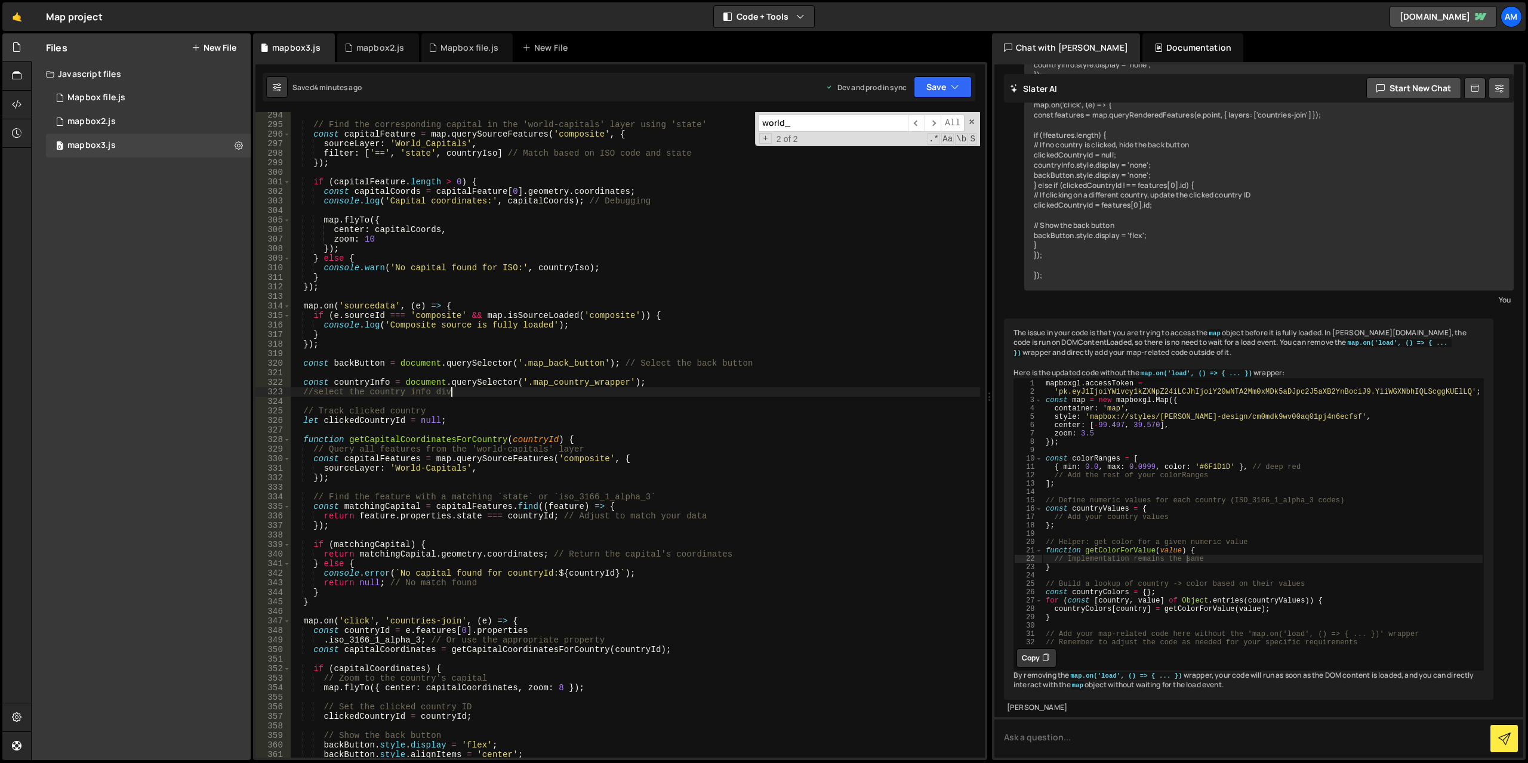
click at [393, 337] on div "// Find the corresponding capital in the 'world-capitals' layer using 'state' c…" at bounding box center [635, 442] width 689 height 665
click at [408, 348] on div "// Find the corresponding capital in the 'world-capitals' layer using 'state' c…" at bounding box center [635, 442] width 689 height 665
type textarea "});"
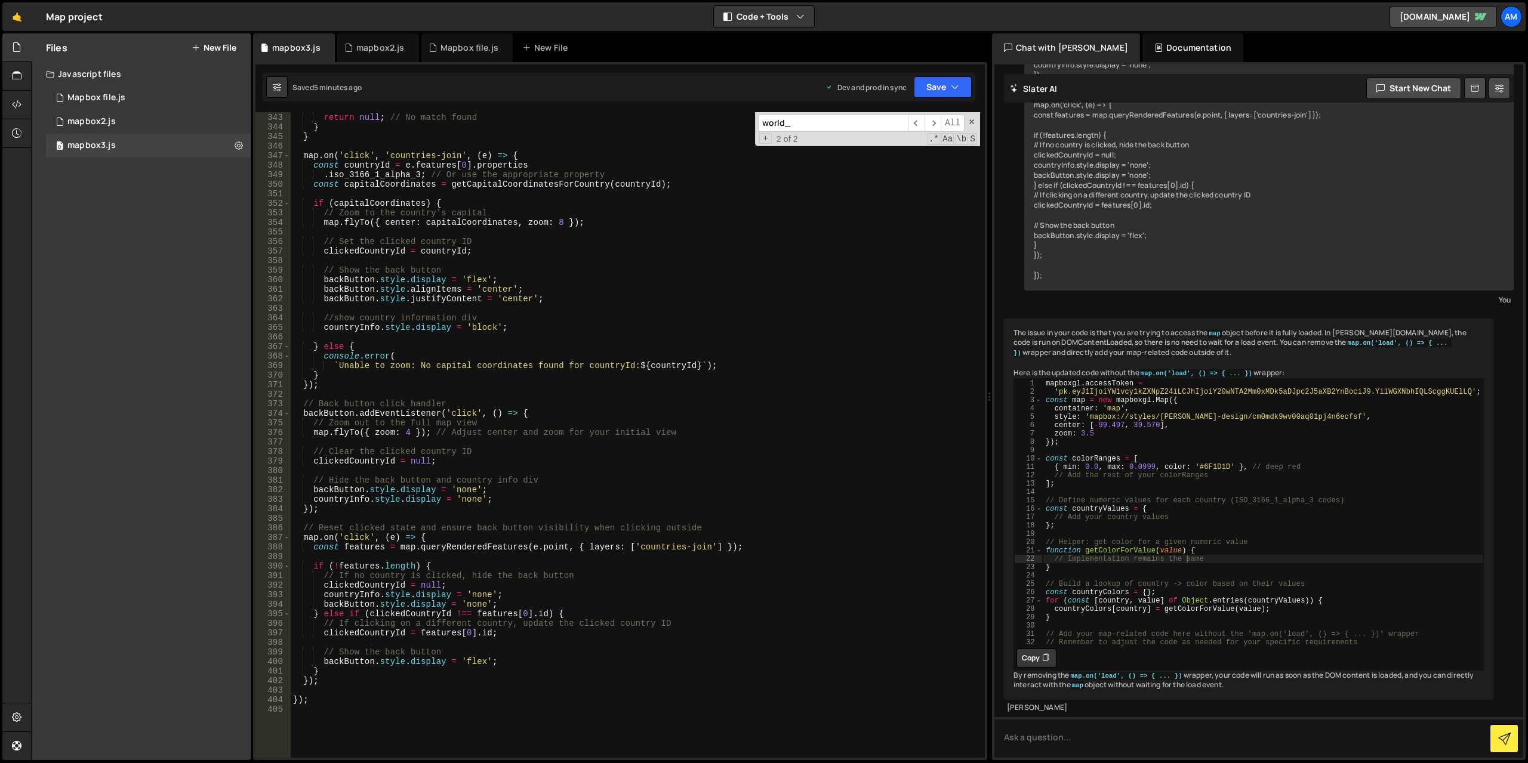
scroll to position [3229, 0]
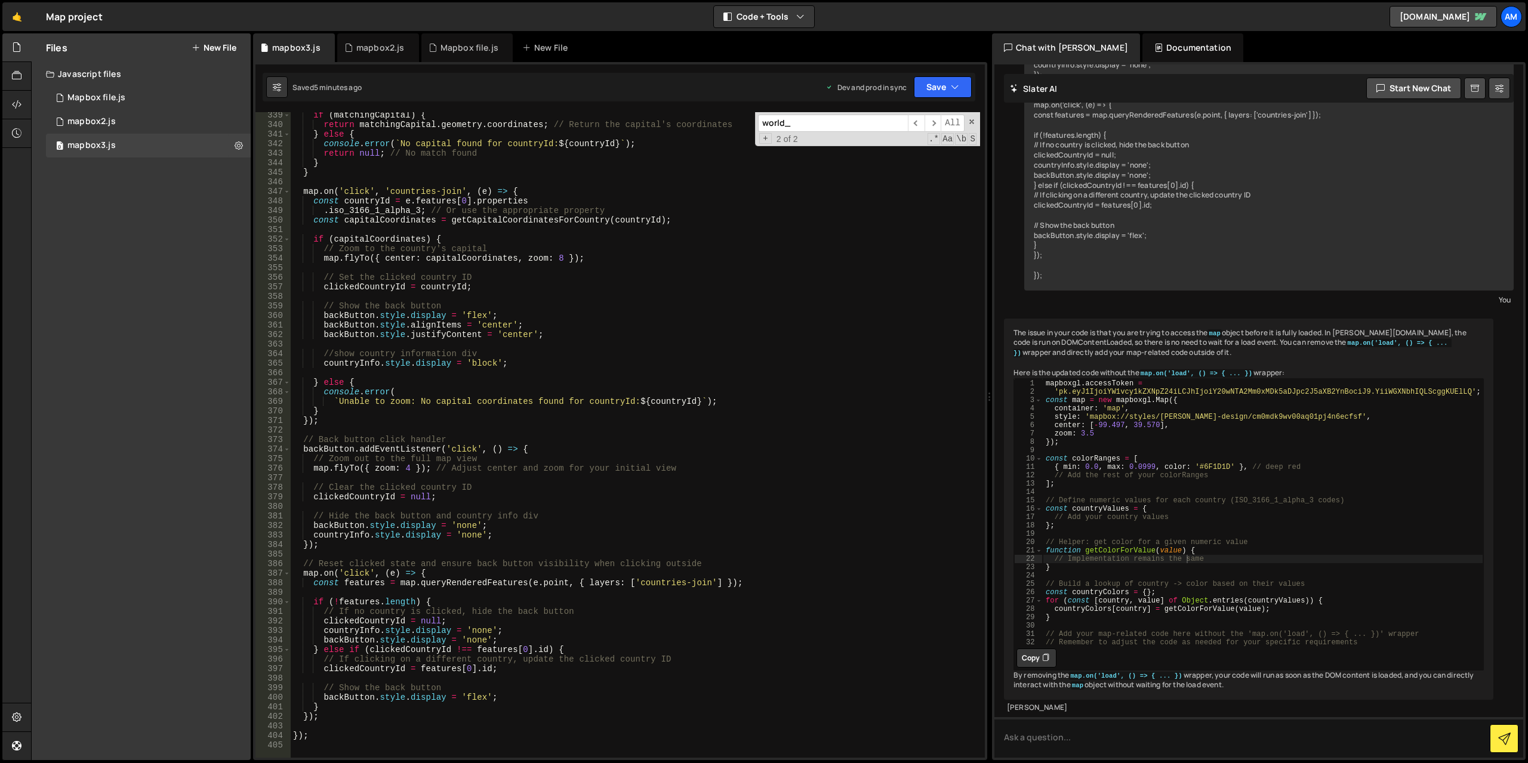
drag, startPoint x: 810, startPoint y: 127, endPoint x: 655, endPoint y: 139, distance: 155.1
click at [763, 131] on input "world_" at bounding box center [833, 123] width 150 height 17
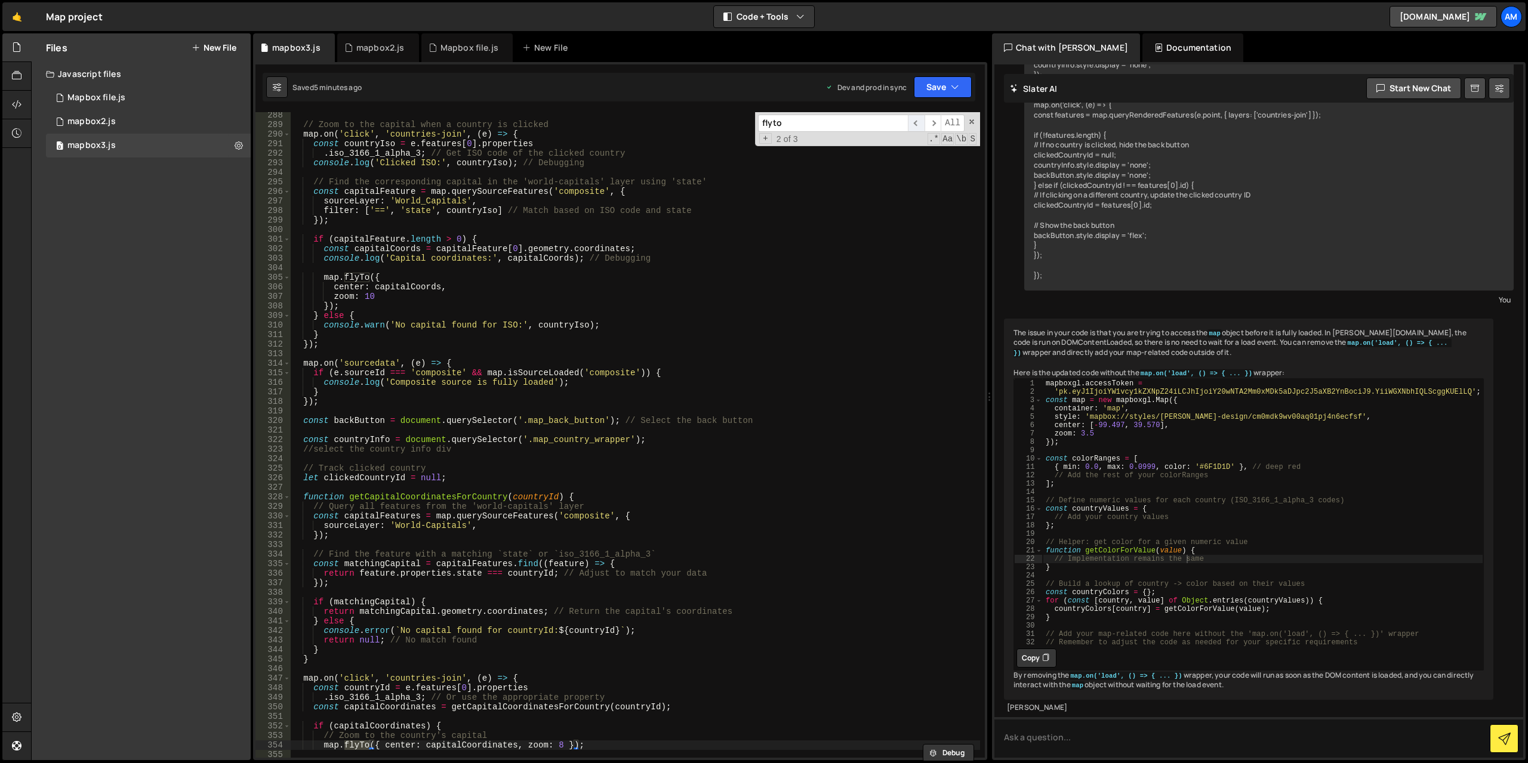
type input "flyto"
click at [912, 125] on span "​" at bounding box center [916, 123] width 17 height 17
click at [933, 126] on span "​" at bounding box center [932, 123] width 17 height 17
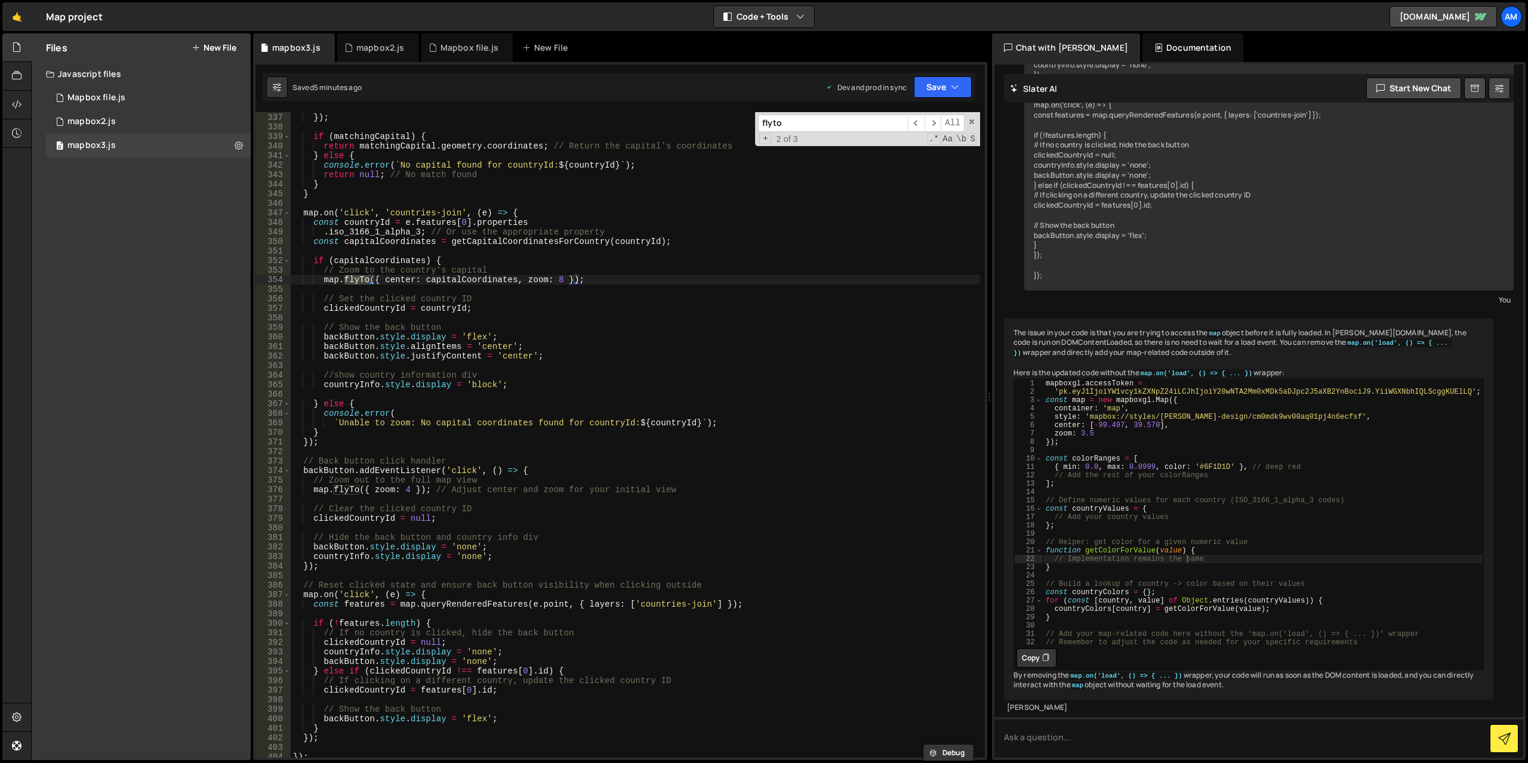
scroll to position [3208, 0]
click at [929, 125] on span "​" at bounding box center [932, 123] width 17 height 17
click at [914, 124] on span "​" at bounding box center [916, 123] width 17 height 17
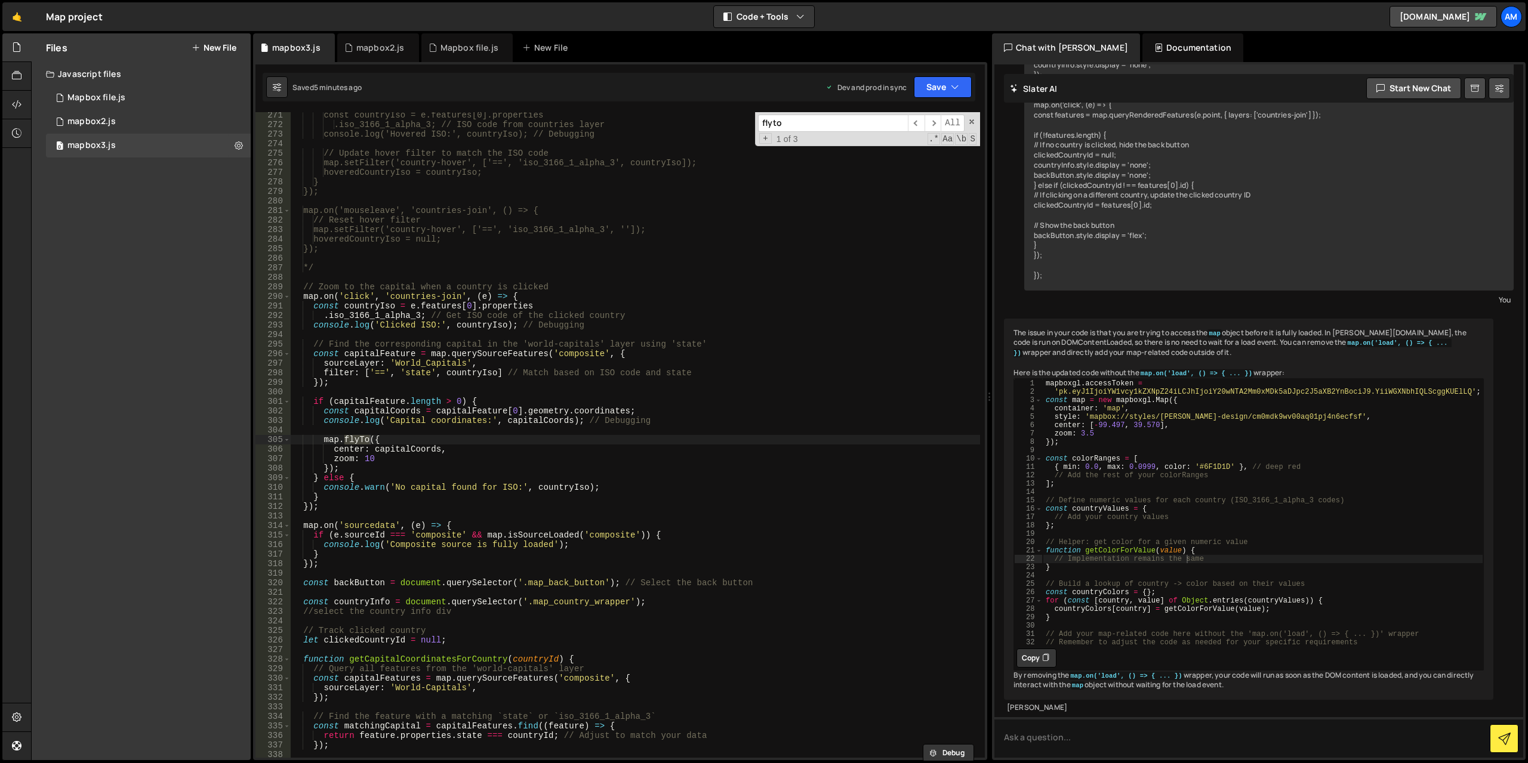
scroll to position [2580, 0]
click at [411, 505] on div "const countryIso = e.features[0].properties .iso_3166_1_alpha_3; // ISO code fr…" at bounding box center [635, 442] width 689 height 665
click at [420, 513] on div "const countryIso = e.features[0].properties .iso_3166_1_alpha_3; // ISO code fr…" at bounding box center [635, 442] width 689 height 665
click at [381, 571] on div "const countryIso = e.features[0].properties .iso_3166_1_alpha_3; // ISO code fr…" at bounding box center [635, 442] width 689 height 665
click at [334, 267] on div "const countryIso = e.features[0].properties .iso_3166_1_alpha_3; // ISO code fr…" at bounding box center [635, 442] width 689 height 665
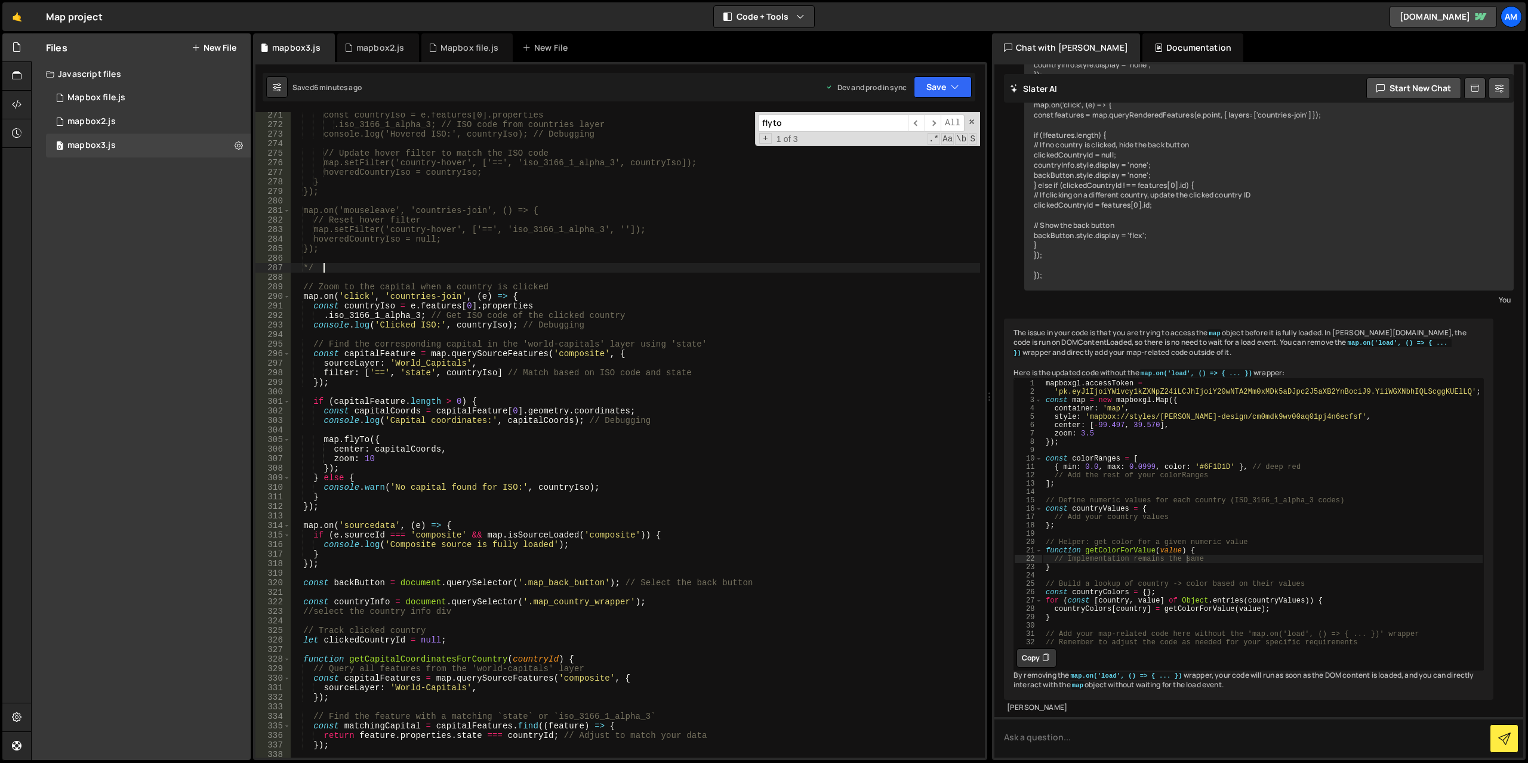
type textarea "*"
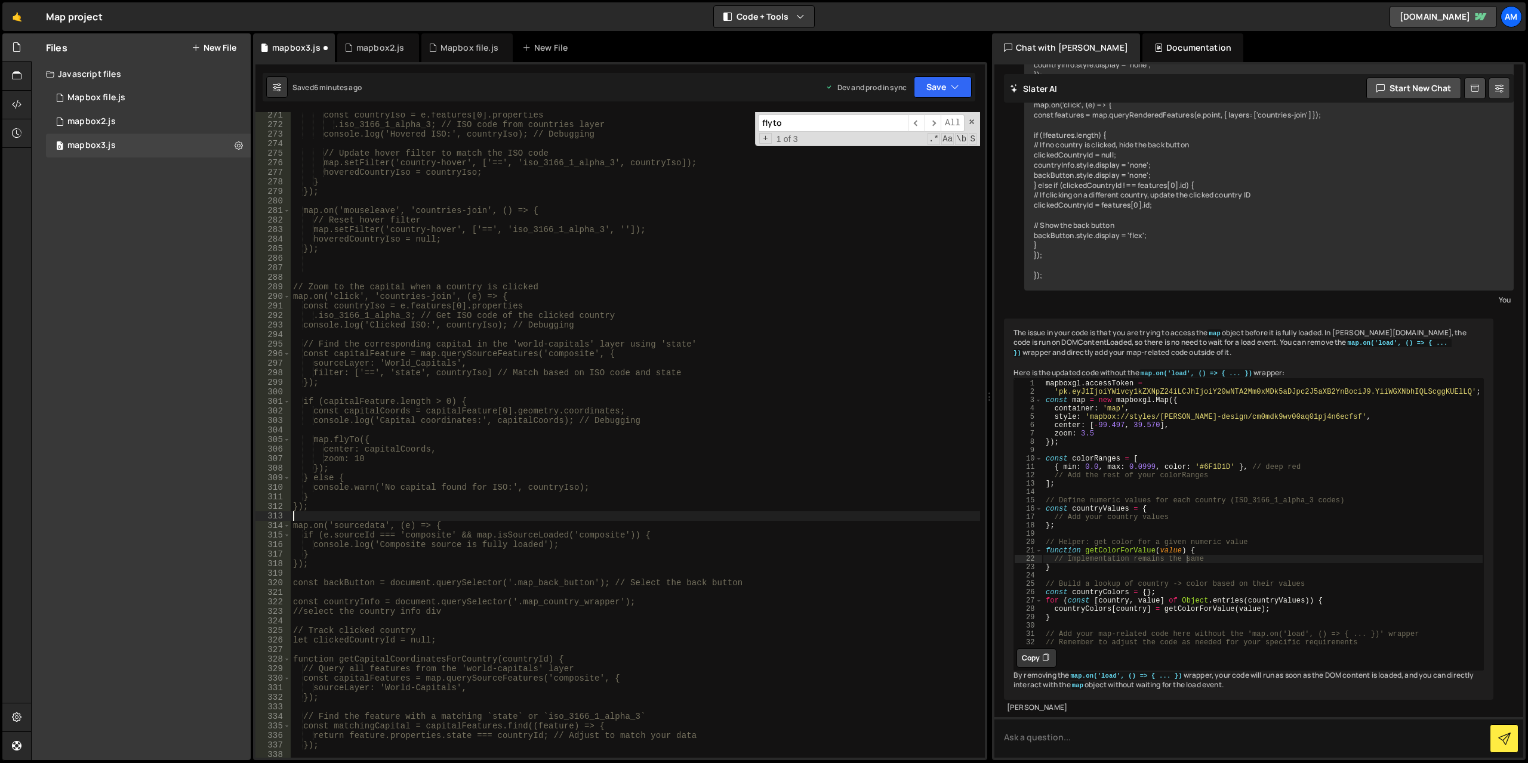
click at [346, 511] on div "const countryIso = e.features[0].properties .iso_3166_1_alpha_3; // ISO code fr…" at bounding box center [635, 442] width 689 height 665
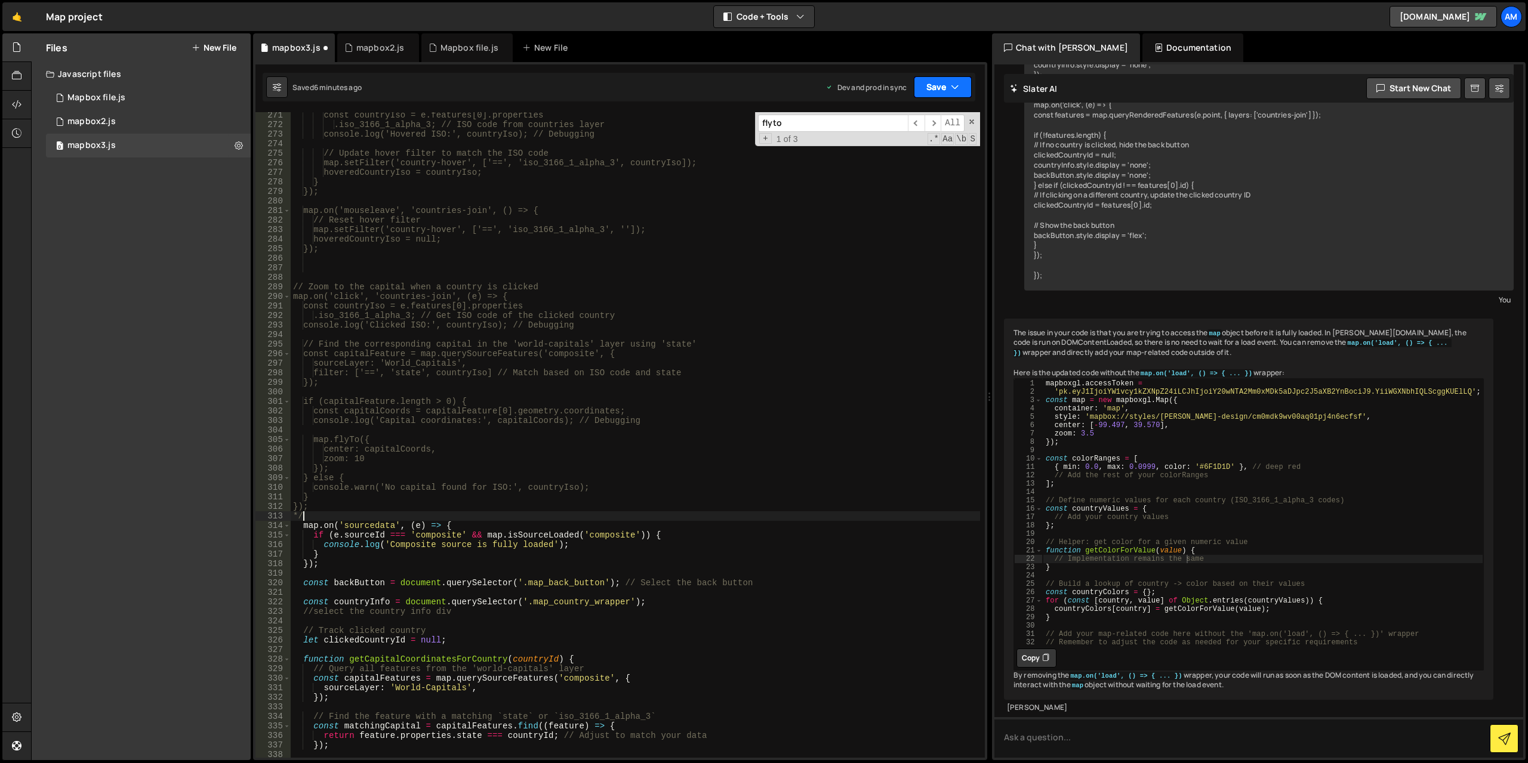
drag, startPoint x: 942, startPoint y: 84, endPoint x: 939, endPoint y: 90, distance: 6.7
click at [943, 84] on button "Save" at bounding box center [943, 86] width 58 height 21
click at [887, 185] on div "const countryIso = e.features[0].properties .iso_3166_1_alpha_3; // ISO code fr…" at bounding box center [635, 442] width 689 height 665
click at [887, 167] on div "const countryIso = e.features[0].properties .iso_3166_1_alpha_3; // ISO code fr…" at bounding box center [635, 442] width 689 height 665
drag, startPoint x: 933, startPoint y: 80, endPoint x: 932, endPoint y: 97, distance: 17.4
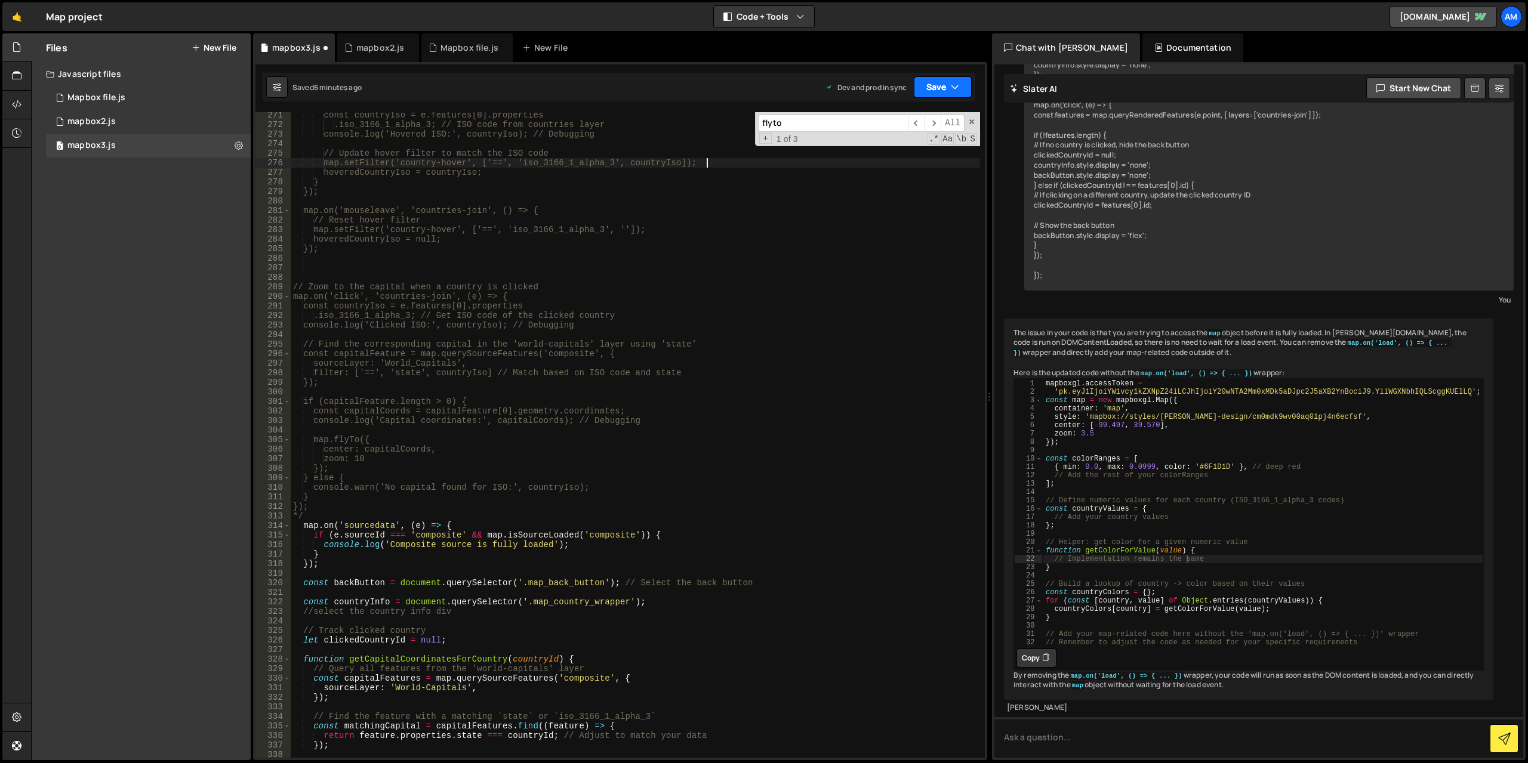
click at [933, 79] on button "Save" at bounding box center [943, 86] width 58 height 21
click at [916, 163] on div "Saved 6 minutes ago" at bounding box center [902, 168] width 124 height 14
click at [349, 504] on div "const countryIso = e.features[0].properties .iso_3166_1_alpha_3; // ISO code fr…" at bounding box center [635, 442] width 689 height 665
click at [349, 517] on div "const countryIso = e.features[0].properties .iso_3166_1_alpha_3; // ISO code fr…" at bounding box center [635, 442] width 689 height 665
type textarea "});"
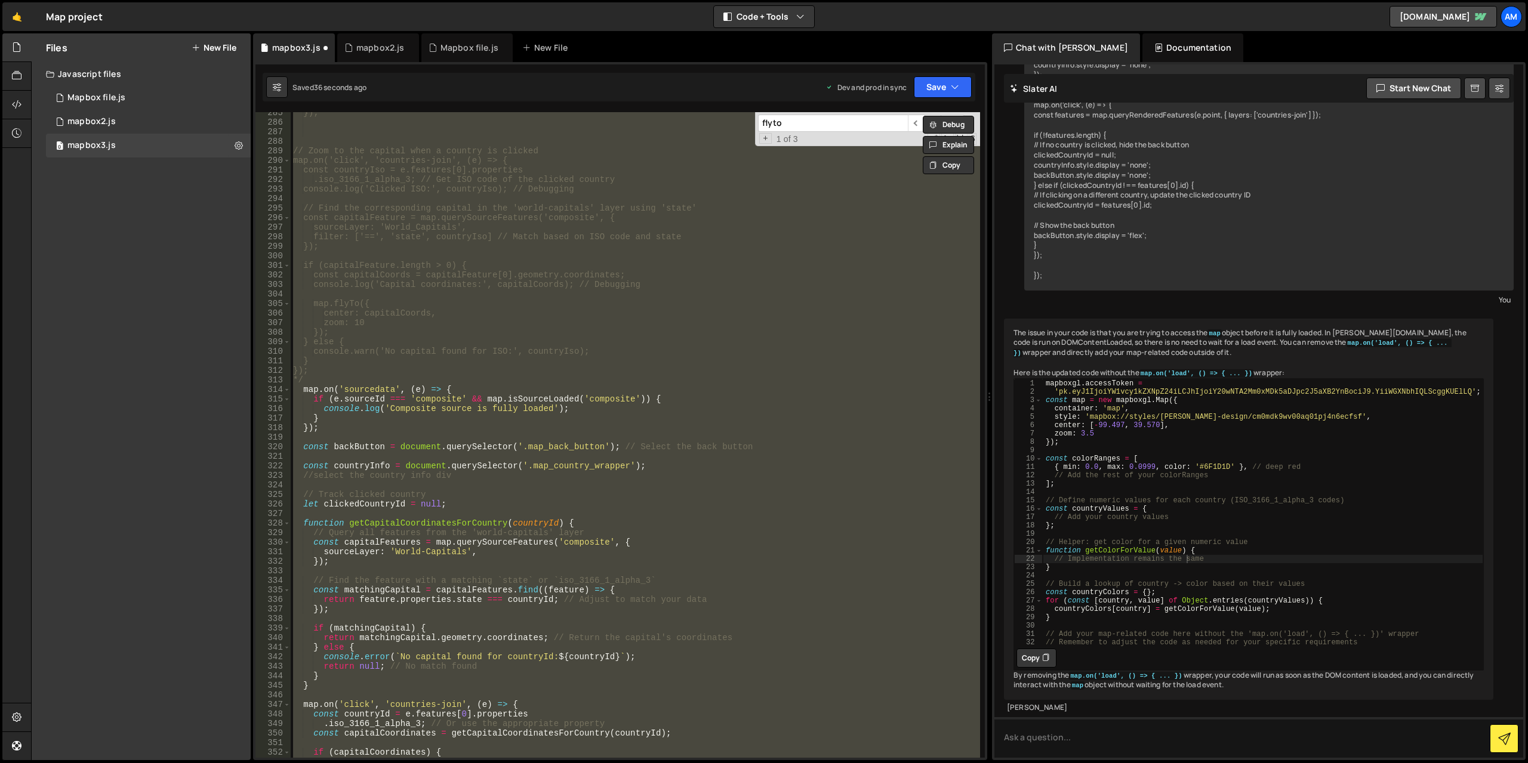
scroll to position [2537, 0]
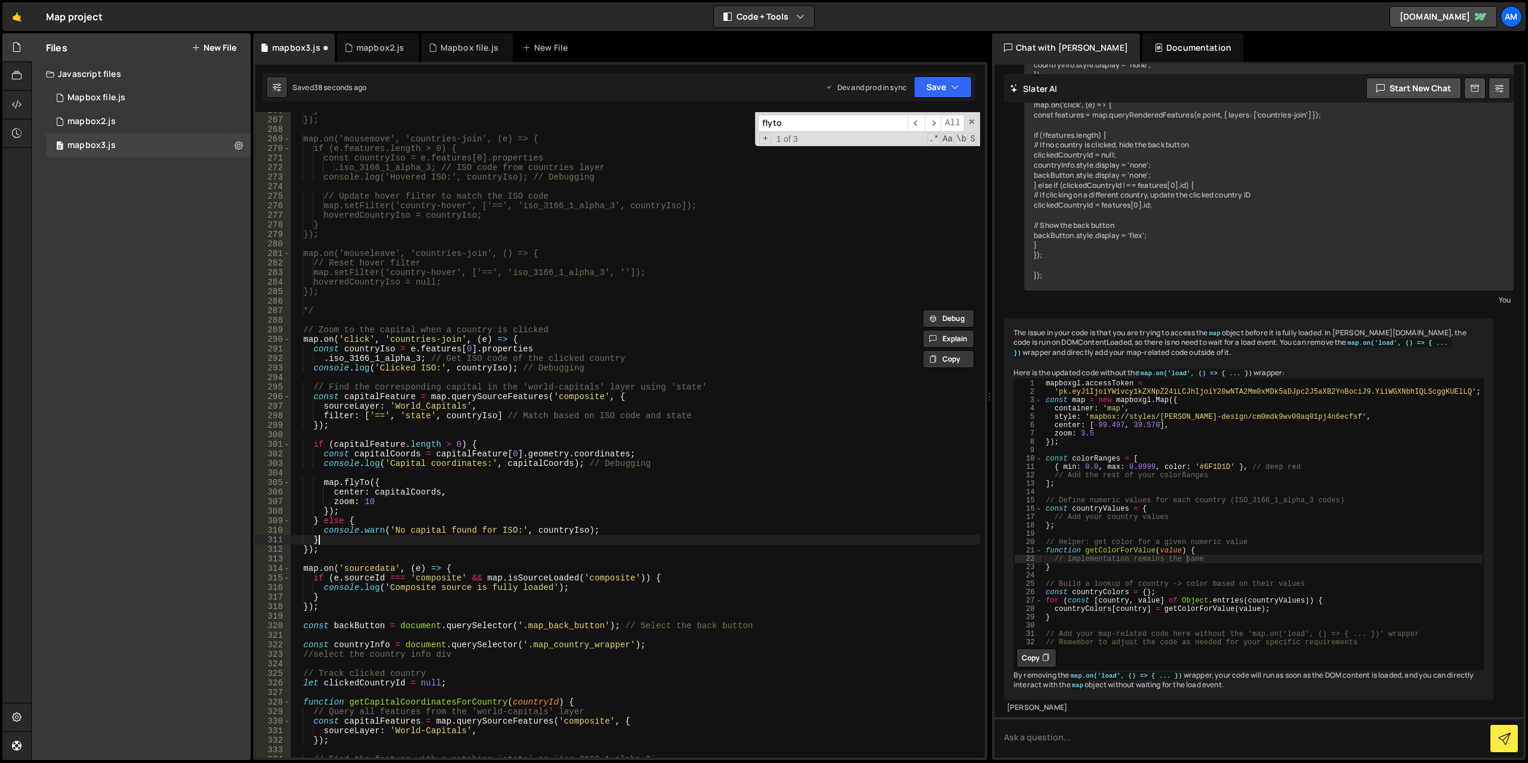
click at [436, 536] on div "} }); map.on('mousemove', 'countries-join', (e) => { if (e.features.length > 0)…" at bounding box center [635, 438] width 689 height 665
type textarea "}"
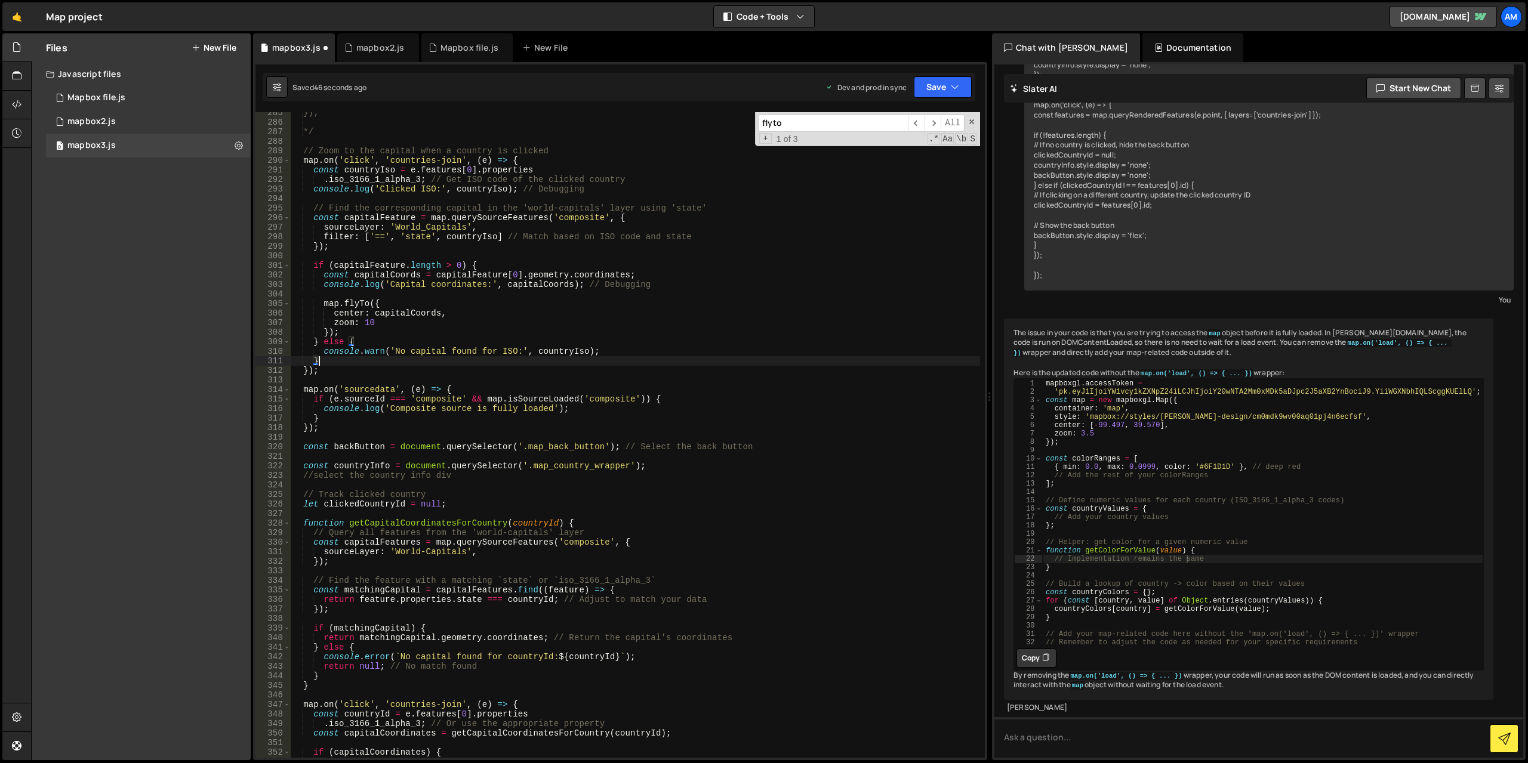
scroll to position [2752, 0]
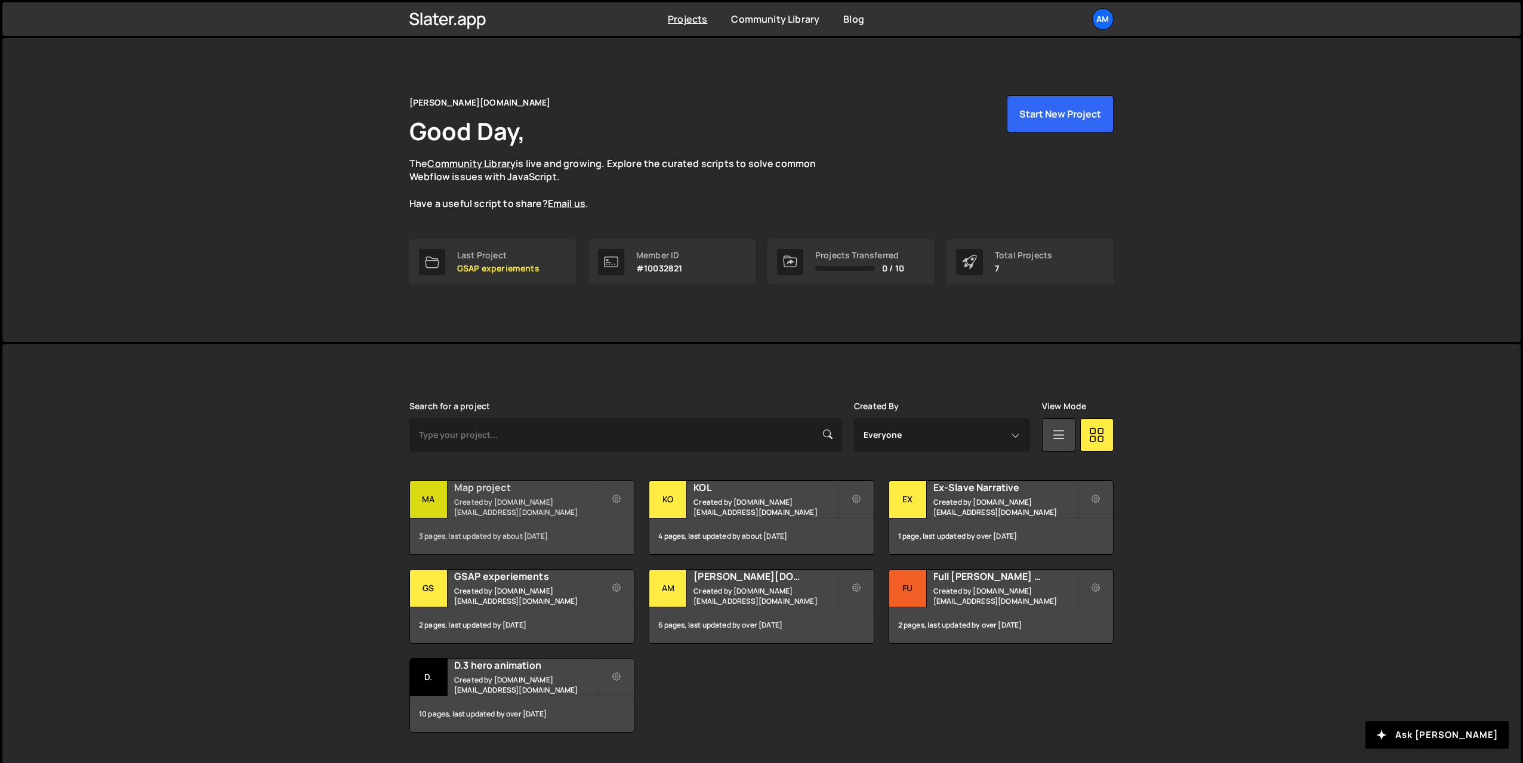
click at [504, 536] on div "3 pages, last updated by about 1 year ago" at bounding box center [522, 537] width 224 height 36
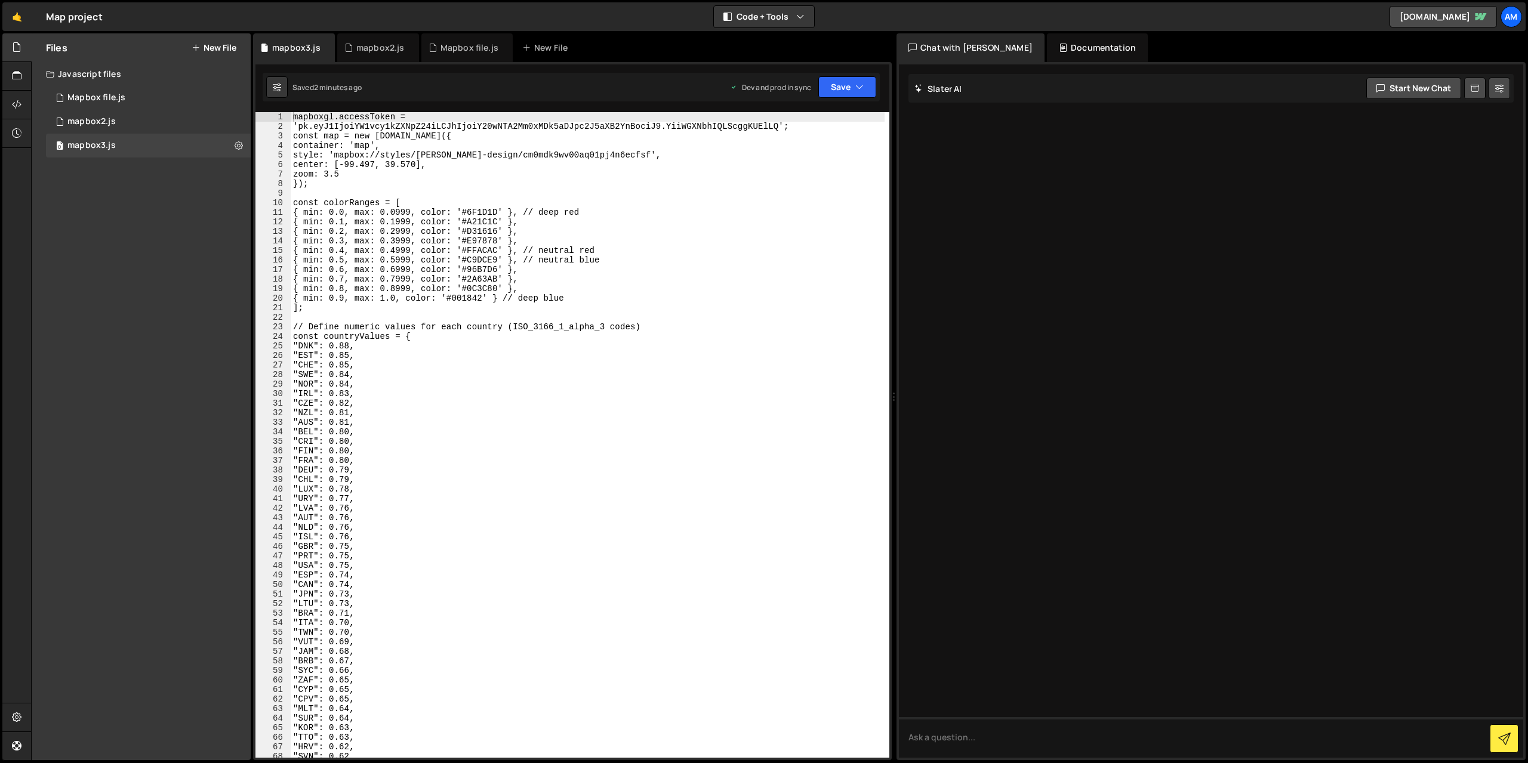
click at [568, 393] on div "mapboxgl.accessToken = 'pk.eyJ1IjoiYW1vcy1kZXNpZ24iLCJhIjoiY20wNTA2Mm0xMDk5aDJp…" at bounding box center [588, 444] width 594 height 665
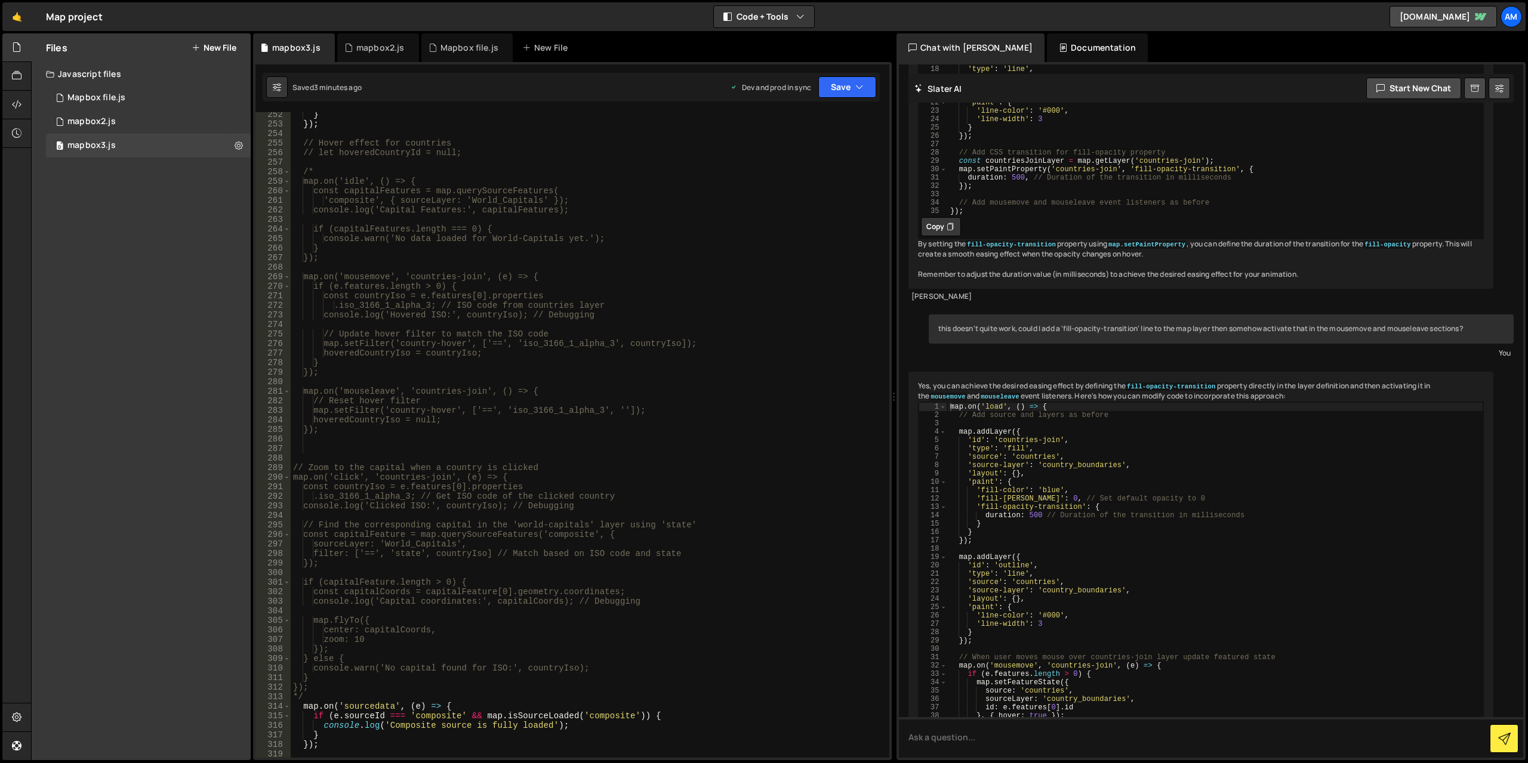
scroll to position [2542, 0]
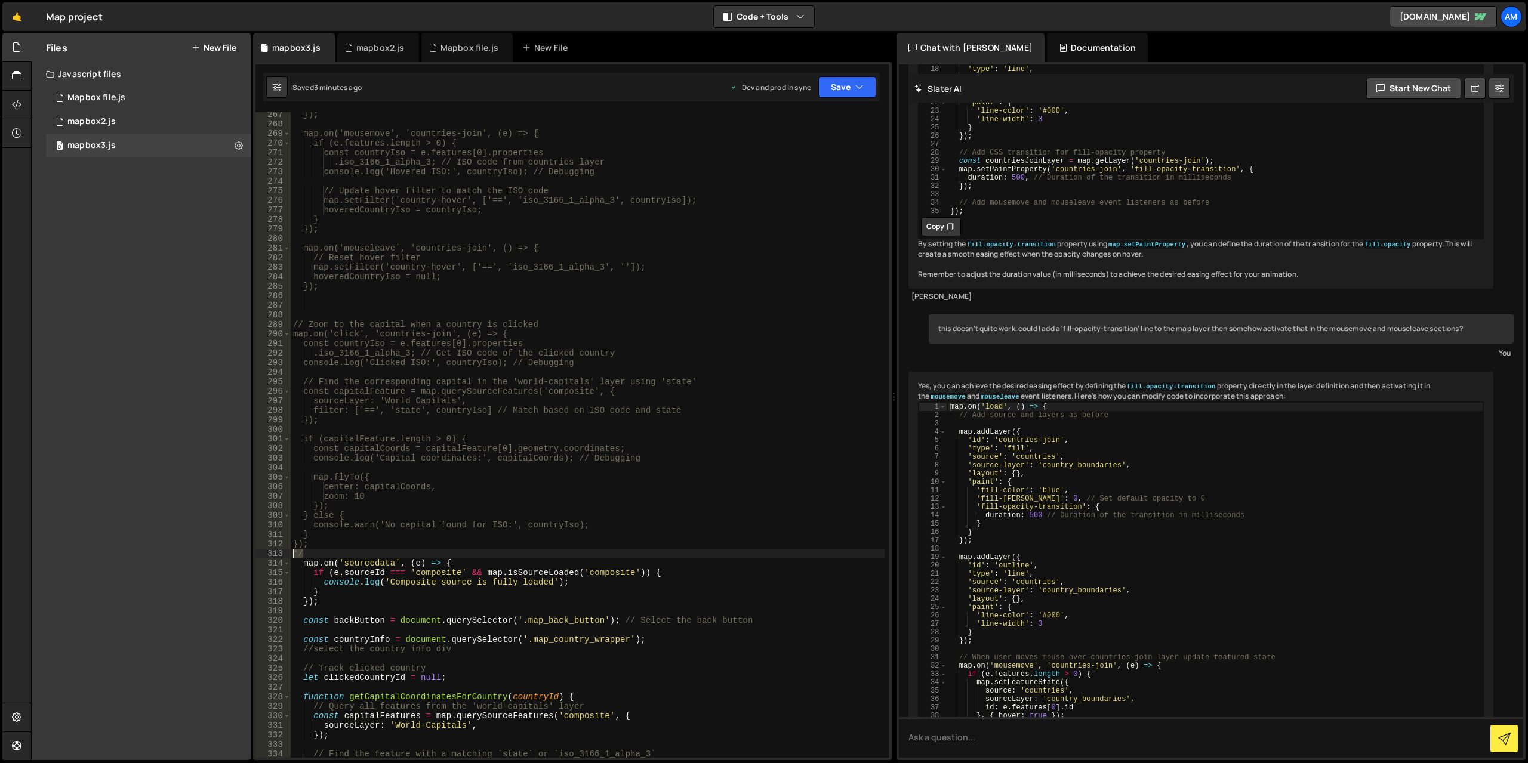
drag, startPoint x: 340, startPoint y: 550, endPoint x: 273, endPoint y: 551, distance: 66.8
click at [273, 551] on div ""BEL": 0.80, 267 268 269 270 271 272 273 274 275 276 277 278 279 280 281 282 28…" at bounding box center [572, 435] width 634 height 646
type textarea "*/"
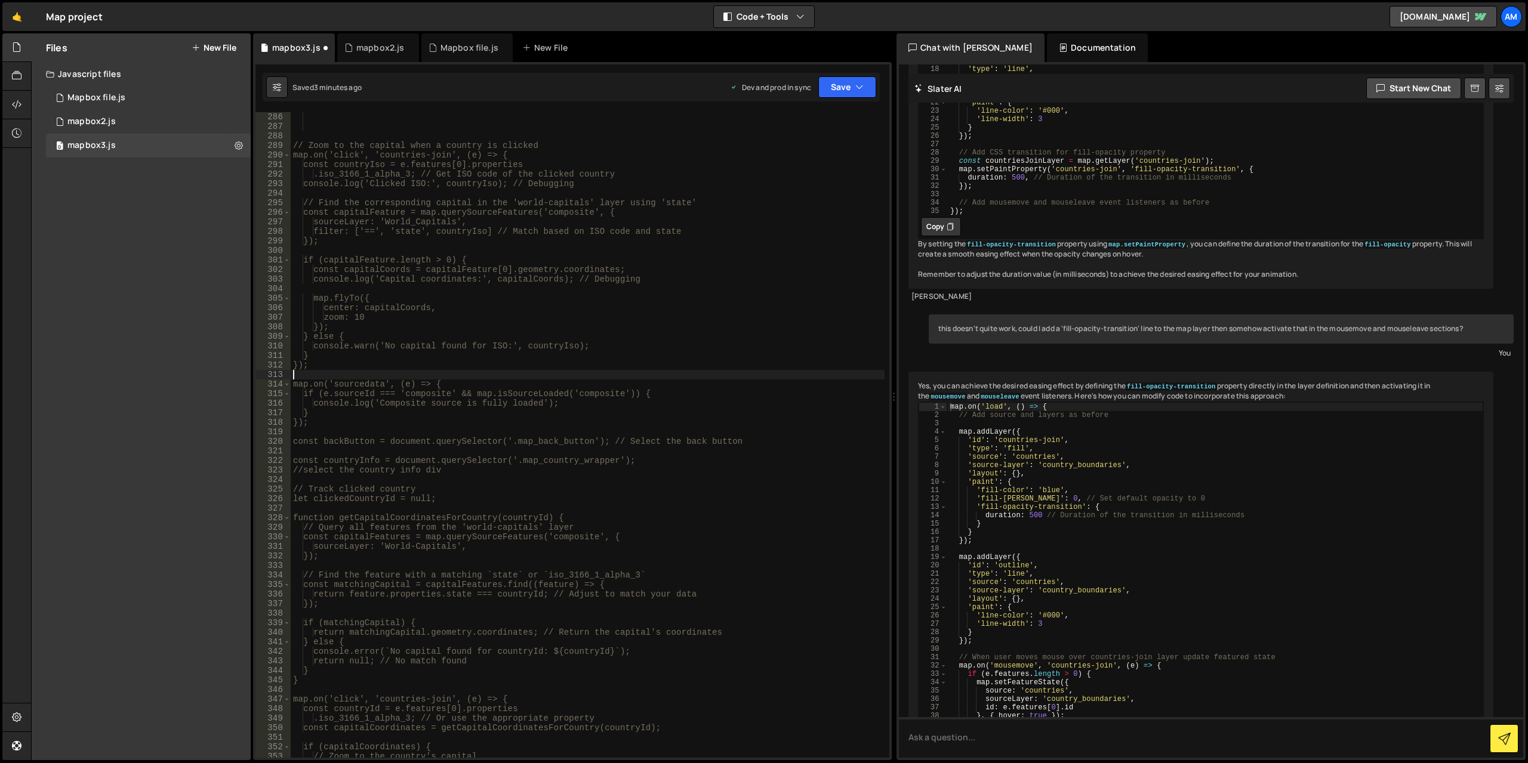
scroll to position [2721, 0]
type textarea "*/"
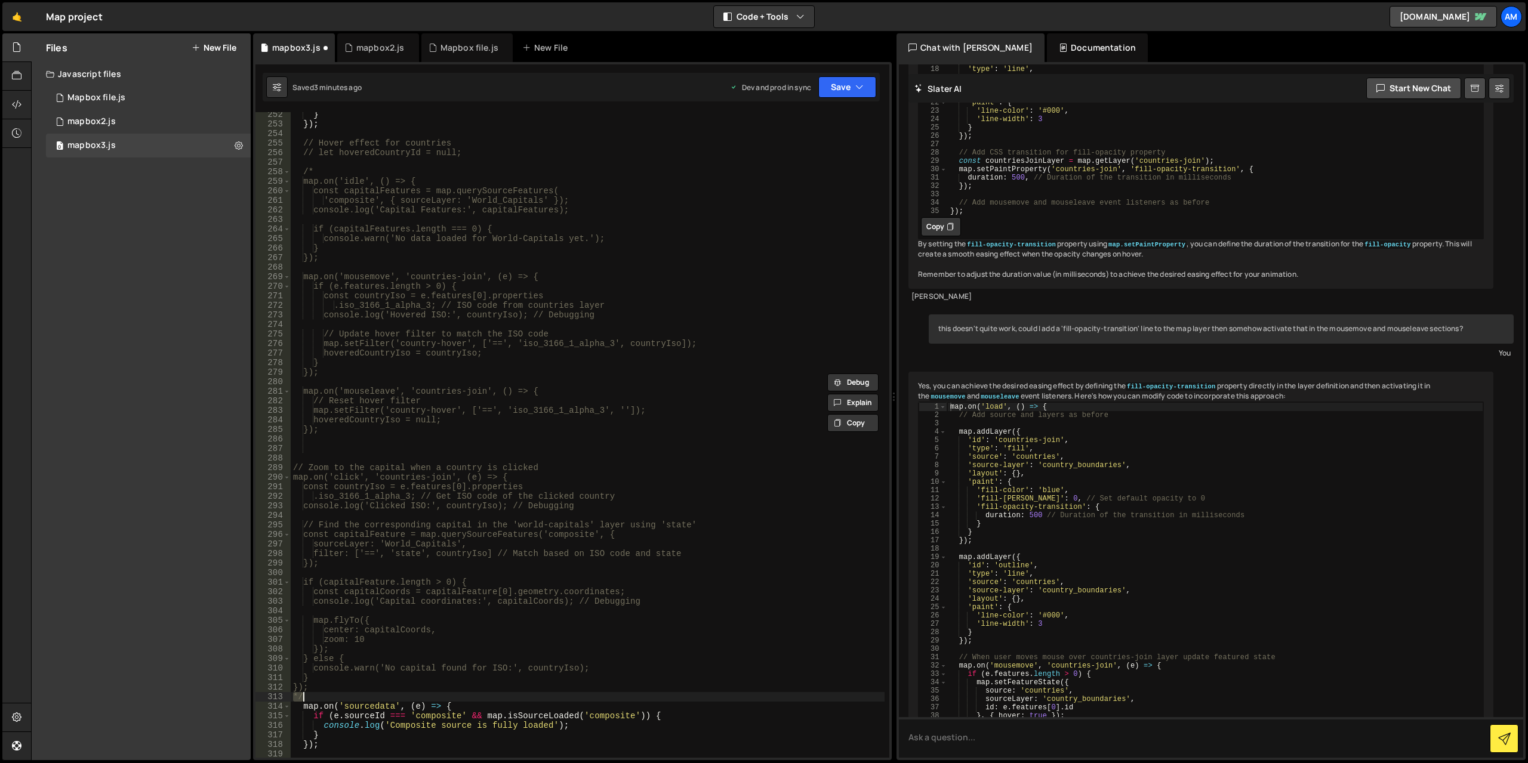
scroll to position [2399, 0]
click at [382, 440] on div "} }) ; // Hover effect for countries // let hoveredCountryId = null; /* map.on(…" at bounding box center [588, 442] width 594 height 665
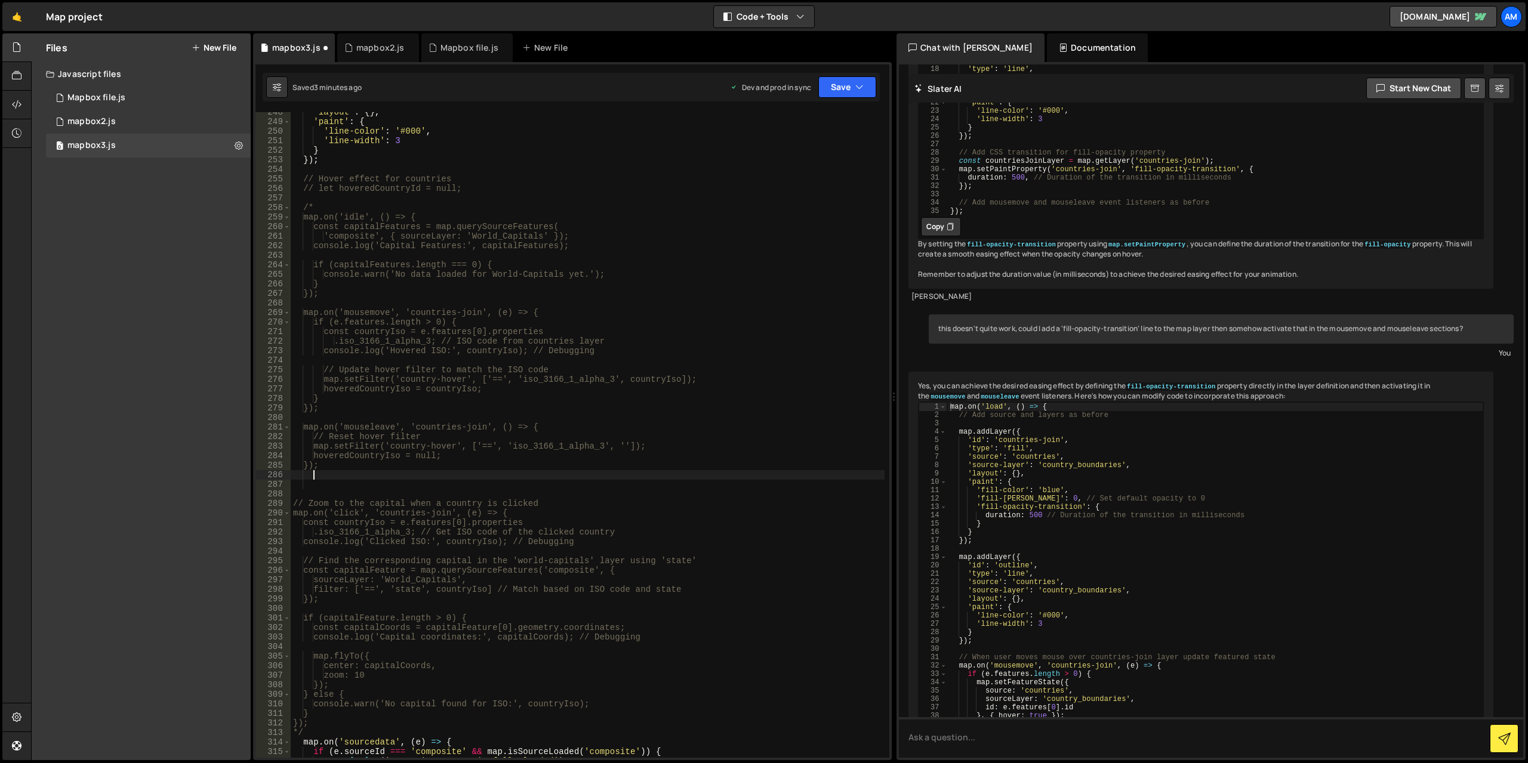
scroll to position [2327, 0]
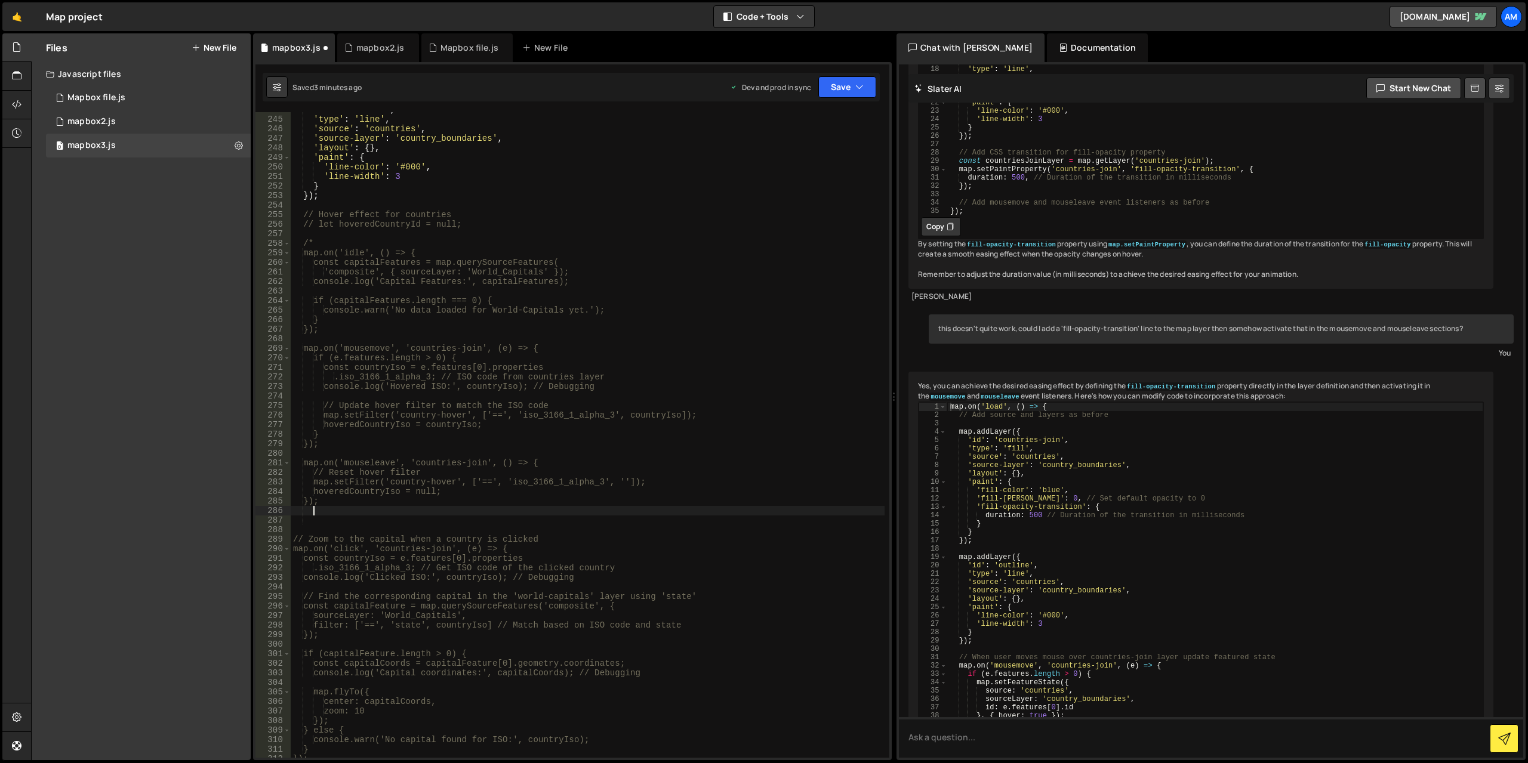
click at [372, 523] on div "'id' : 'outline' , 'type' : 'line' , 'source' : 'countries' , 'source-layer' : …" at bounding box center [588, 437] width 594 height 665
paste textarea "*/"
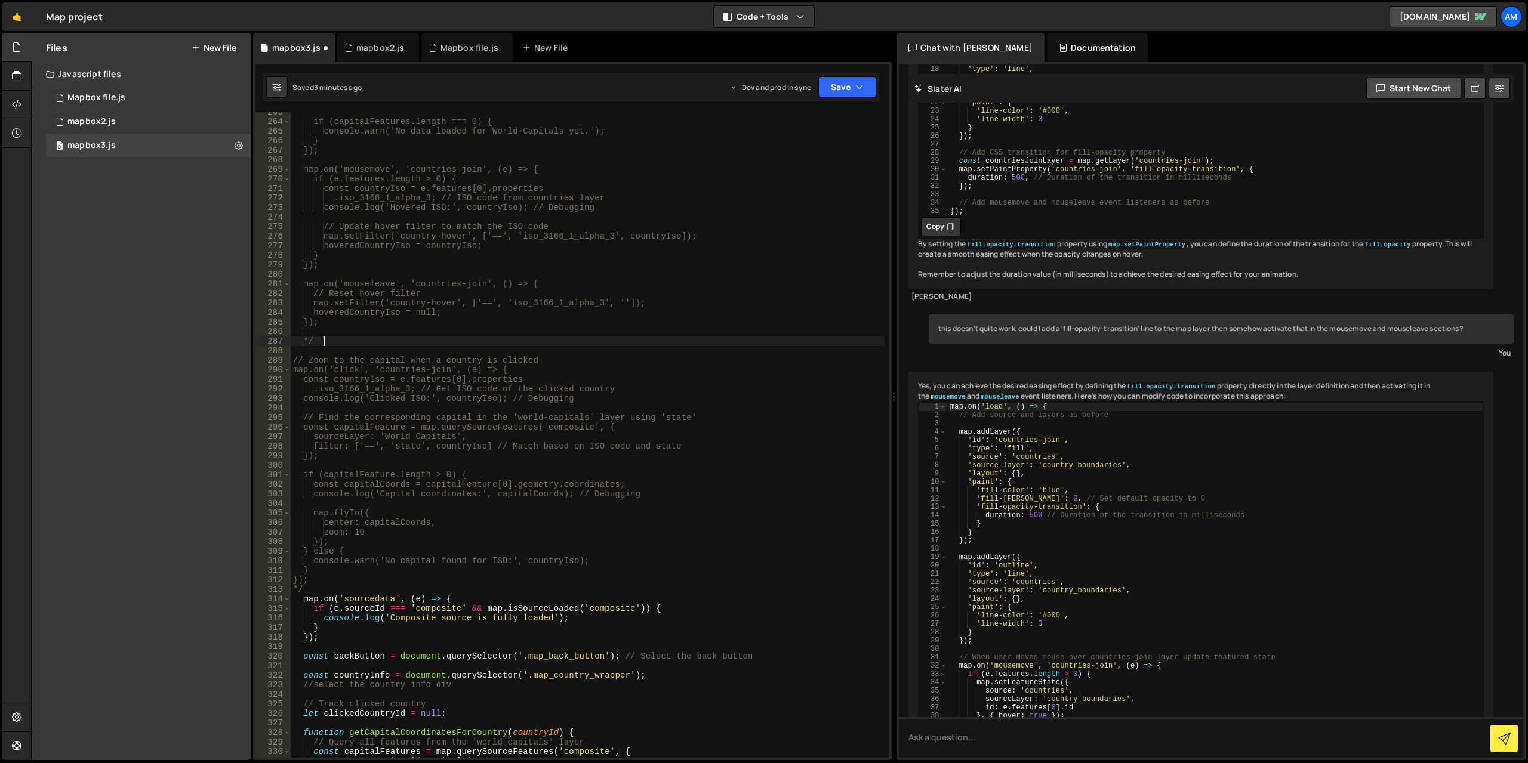
scroll to position [2542, 0]
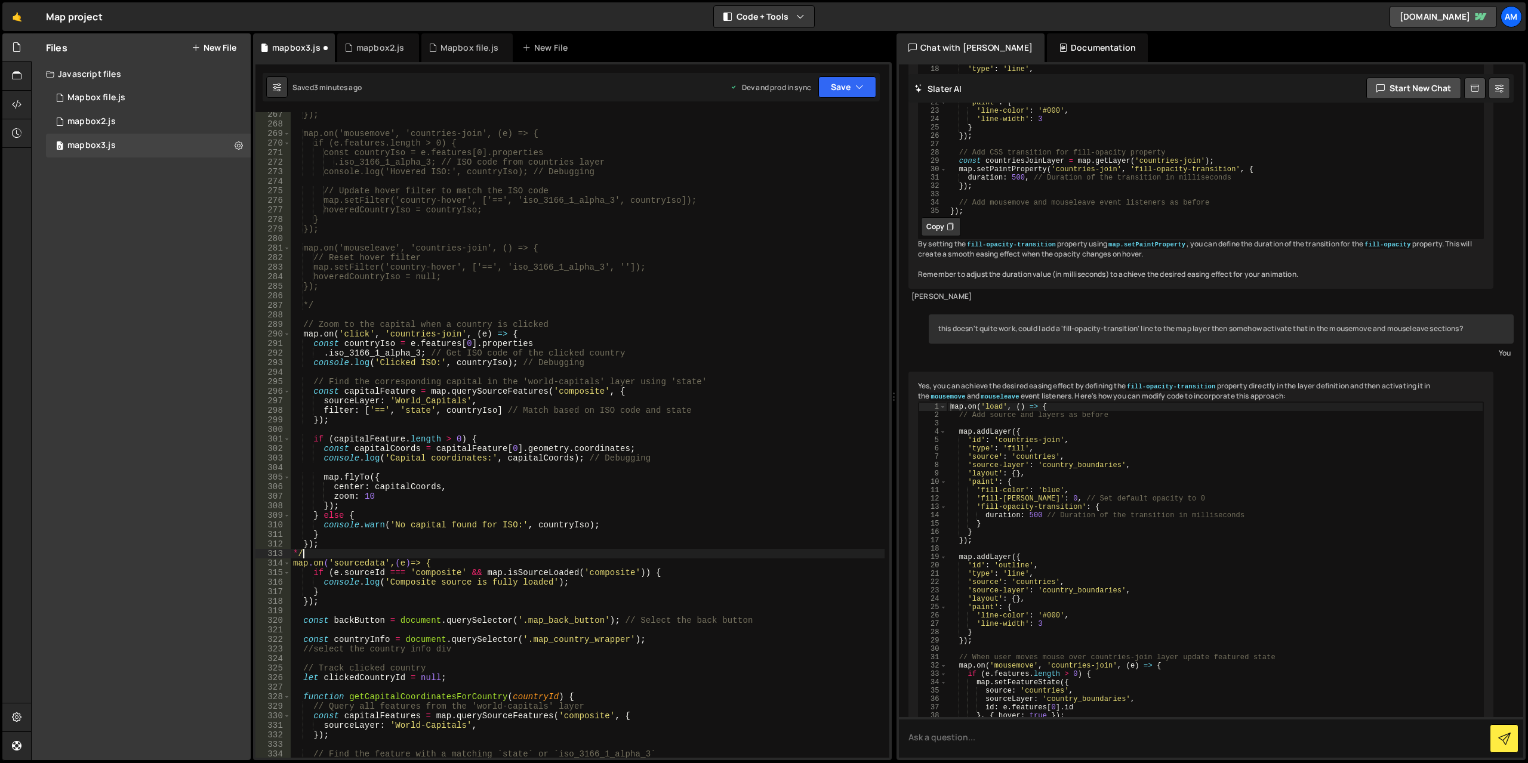
drag, startPoint x: 314, startPoint y: 555, endPoint x: 280, endPoint y: 555, distance: 34.6
click at [280, 554] on div "*/ 267 268 269 270 271 272 273 274 275 276 277 278 279 280 281 282 283 284 285 …" at bounding box center [572, 435] width 634 height 646
type textarea "*/"
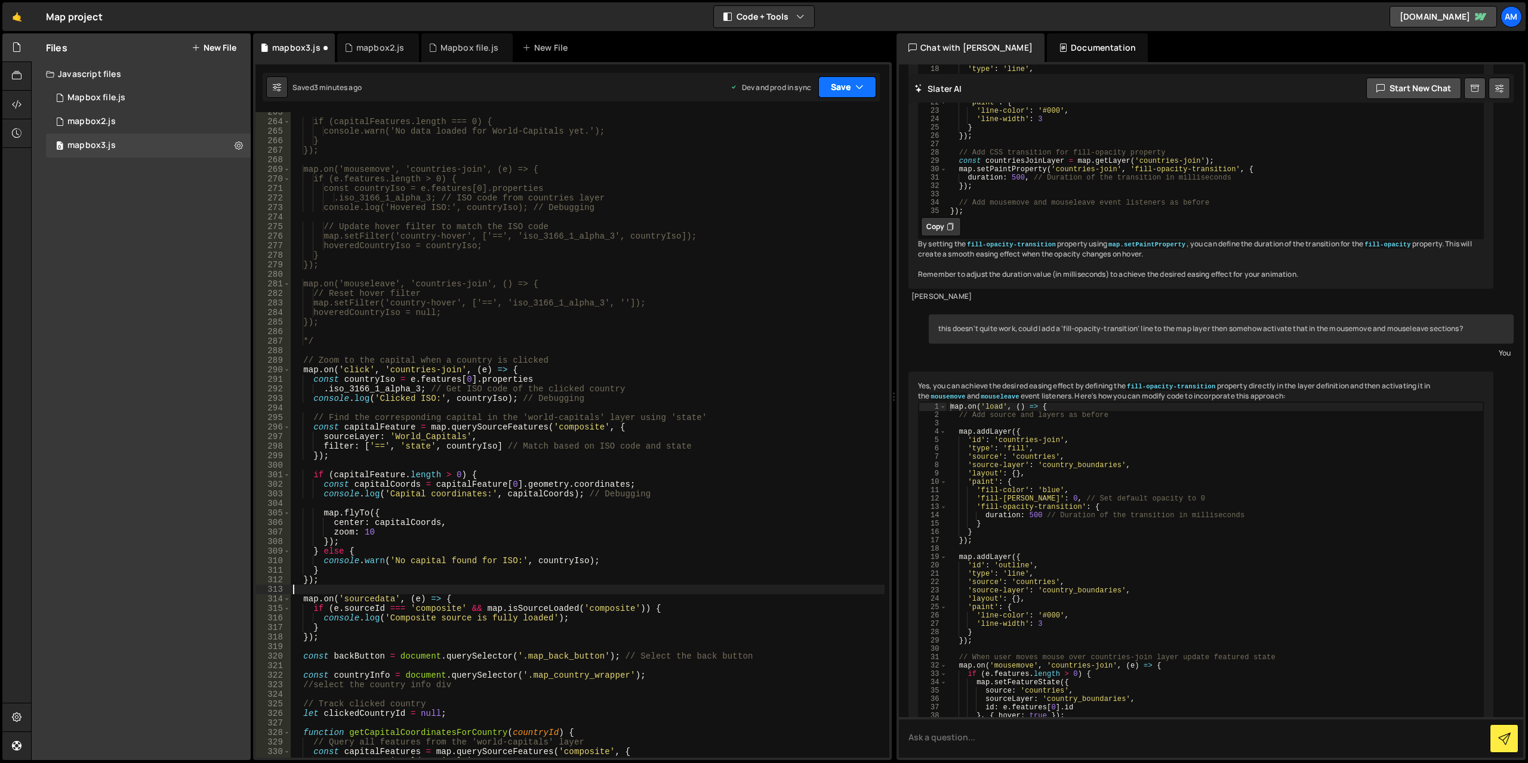
click at [849, 93] on button "Save" at bounding box center [847, 86] width 58 height 21
click at [834, 152] on div "Save to Production S" at bounding box center [807, 155] width 124 height 12
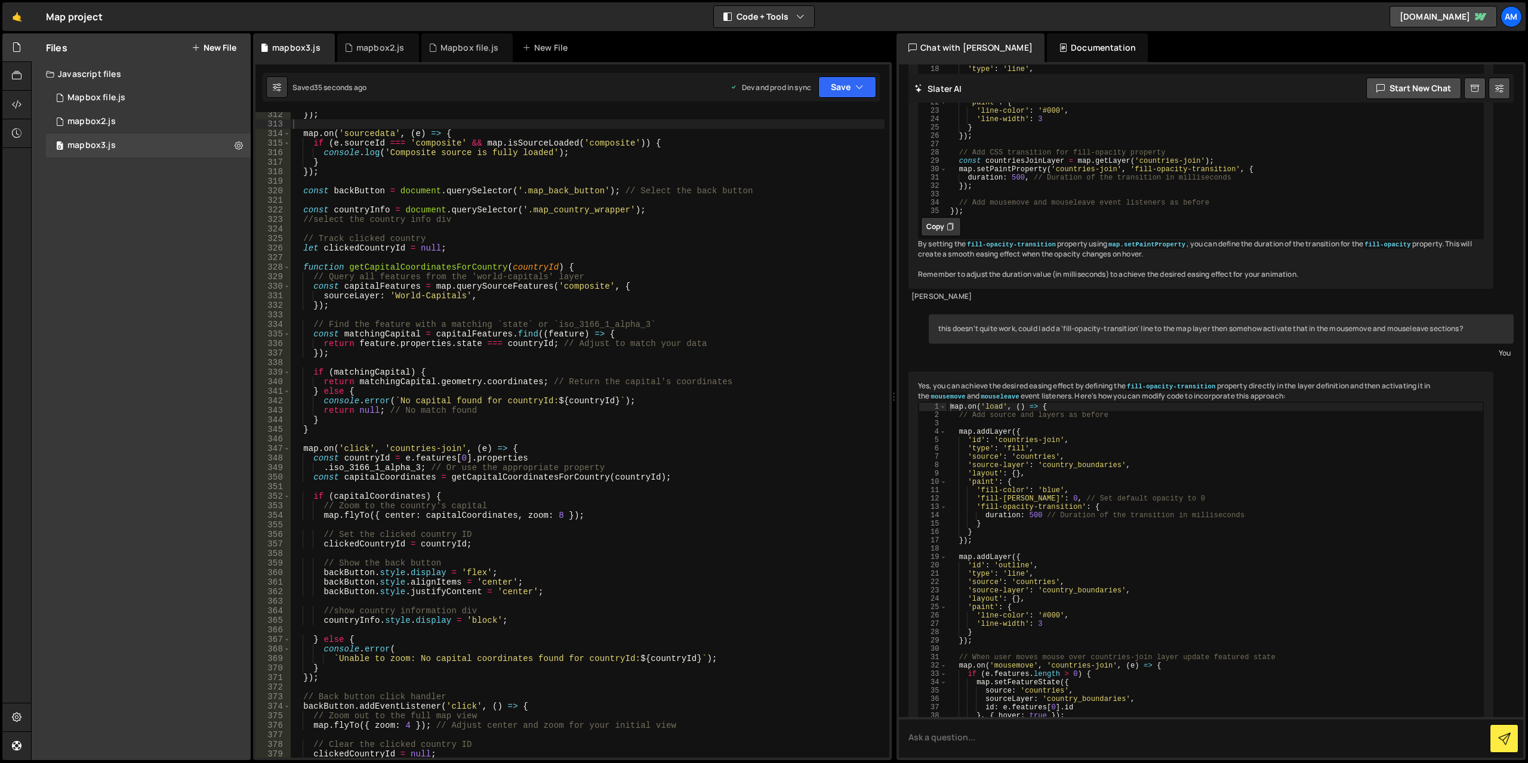
scroll to position [2936, 0]
